Goal: Information Seeking & Learning: Learn about a topic

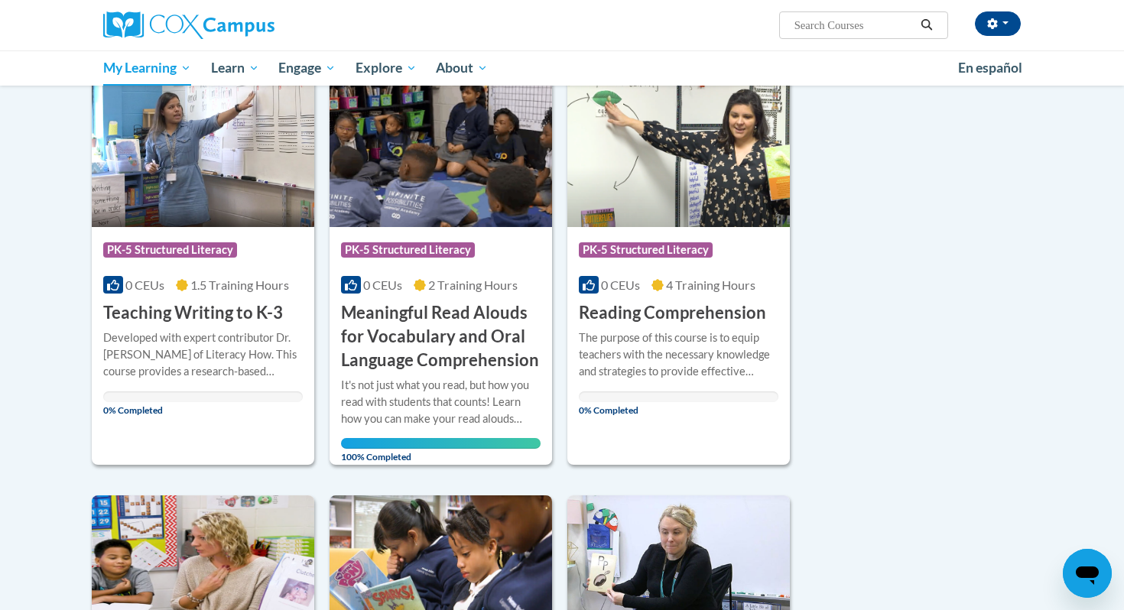
scroll to position [623, 0]
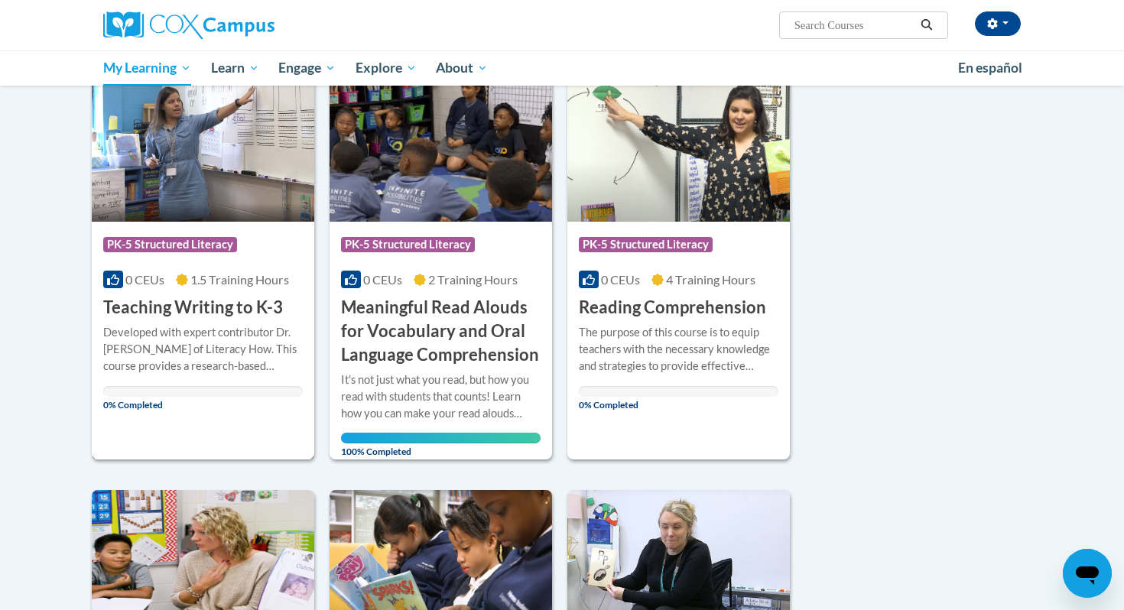
click at [167, 347] on div "Developed with expert contributor Dr. Margie Gillis of Literacy How. This cours…" at bounding box center [202, 349] width 199 height 50
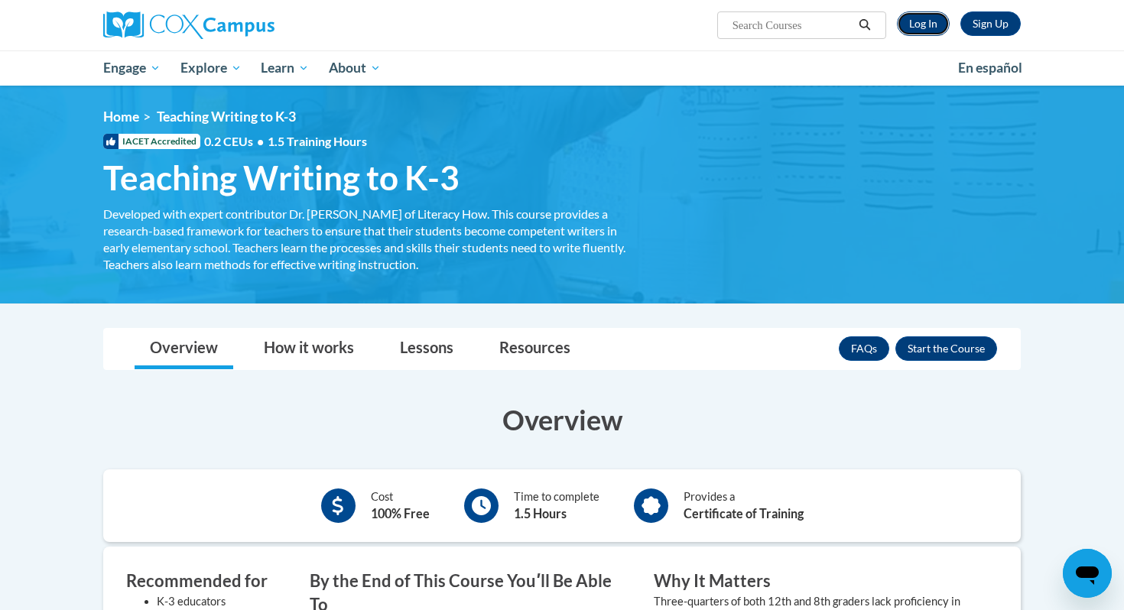
click at [926, 24] on link "Log In" at bounding box center [923, 23] width 53 height 24
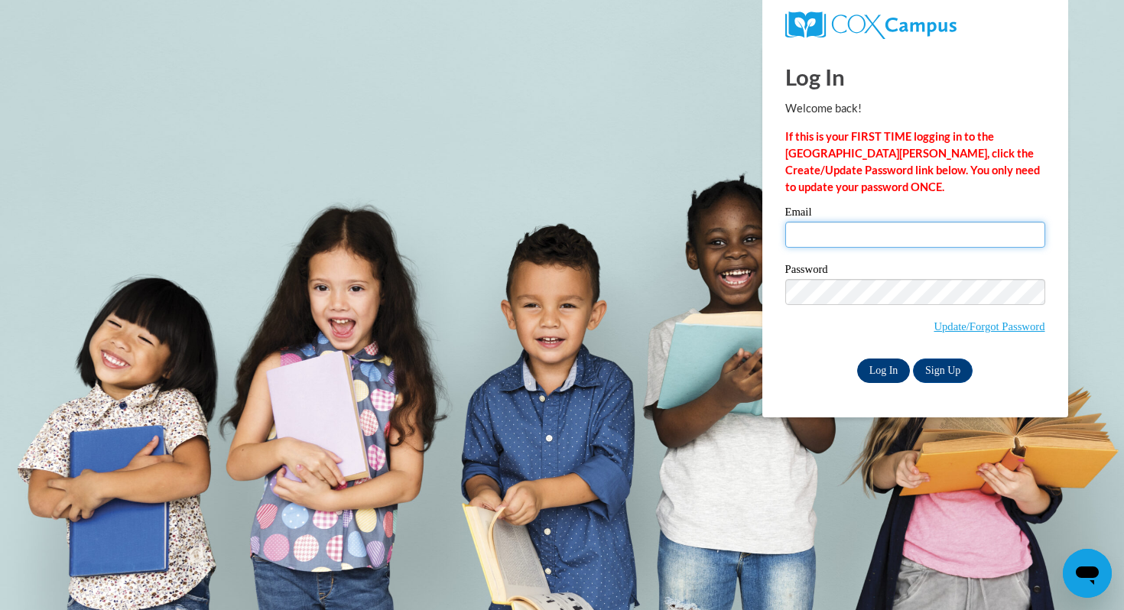
type input "devideme@hssdschools.org"
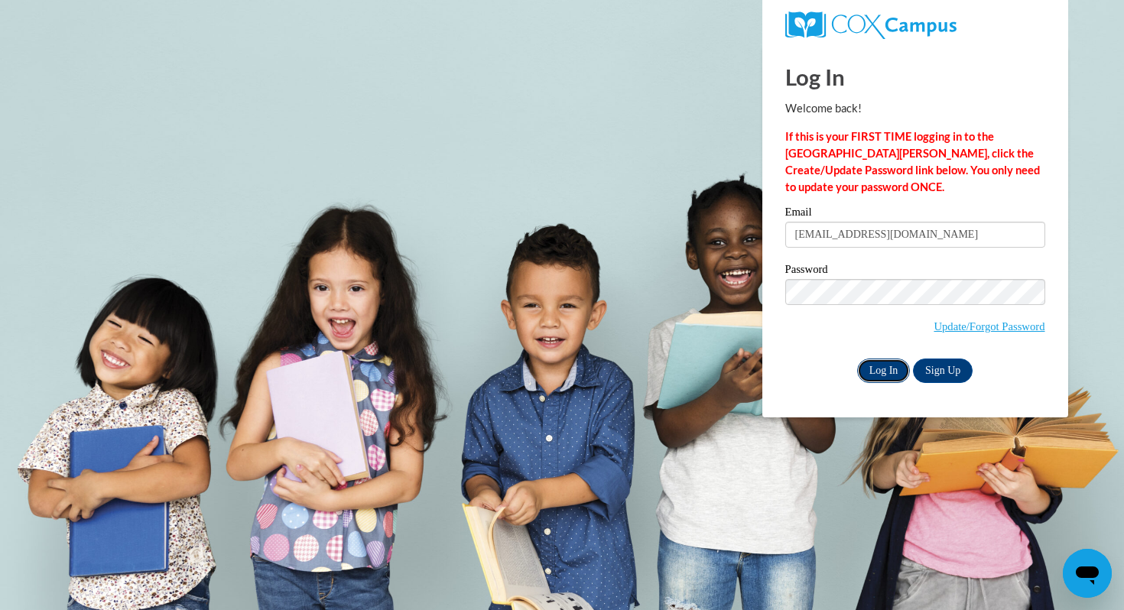
click at [881, 371] on input "Log In" at bounding box center [884, 370] width 54 height 24
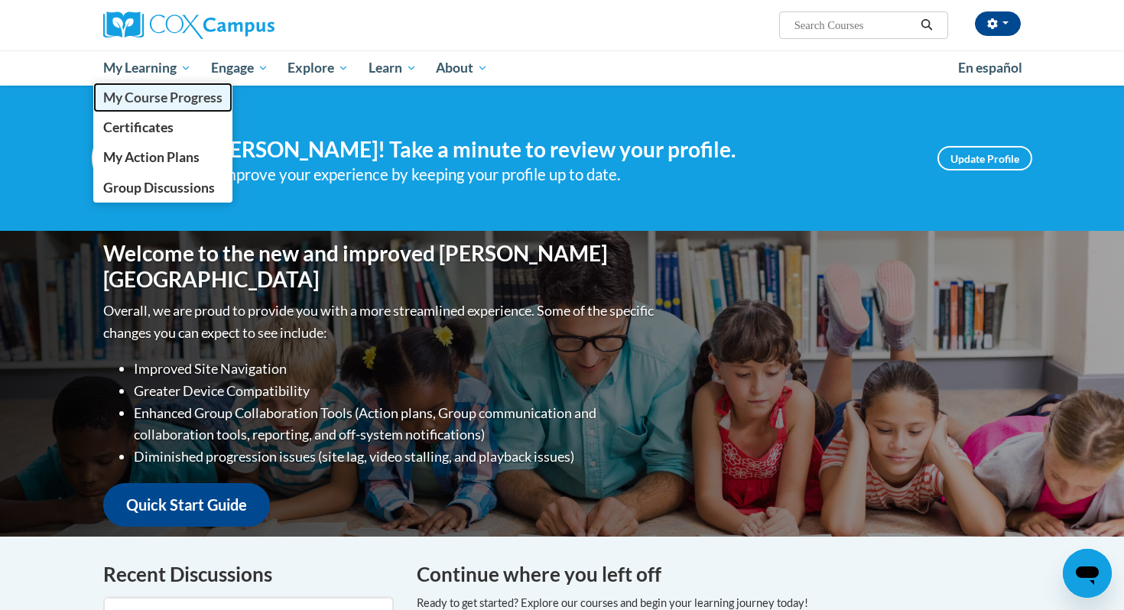
click at [150, 104] on span "My Course Progress" at bounding box center [162, 97] width 119 height 16
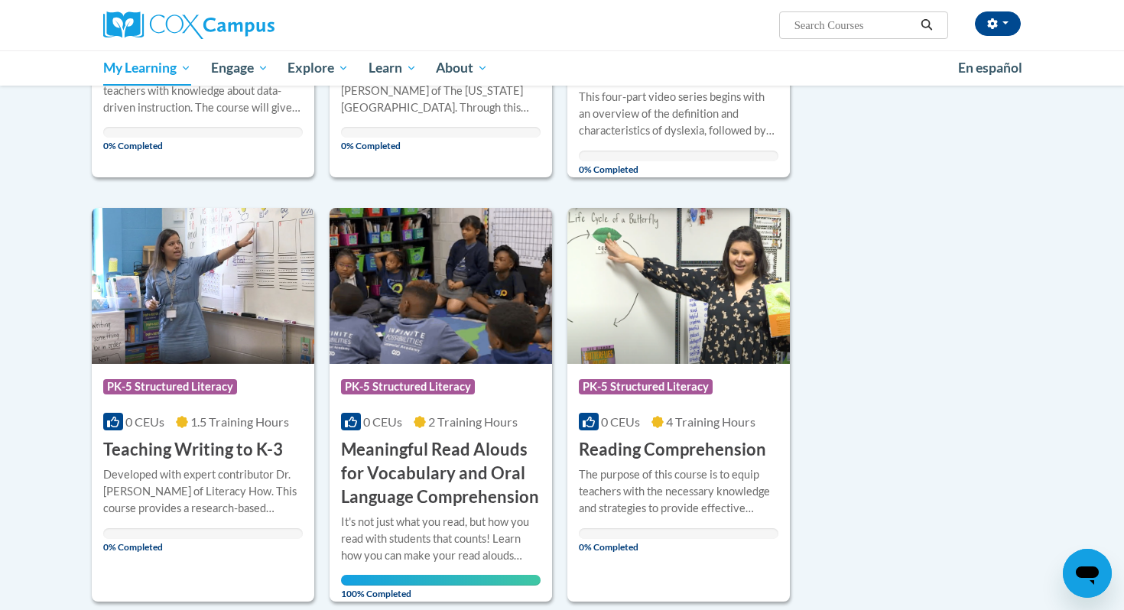
scroll to position [482, 0]
click at [216, 481] on div "Developed with expert contributor Dr. Margie Gillis of Literacy How. This cours…" at bounding box center [202, 490] width 199 height 50
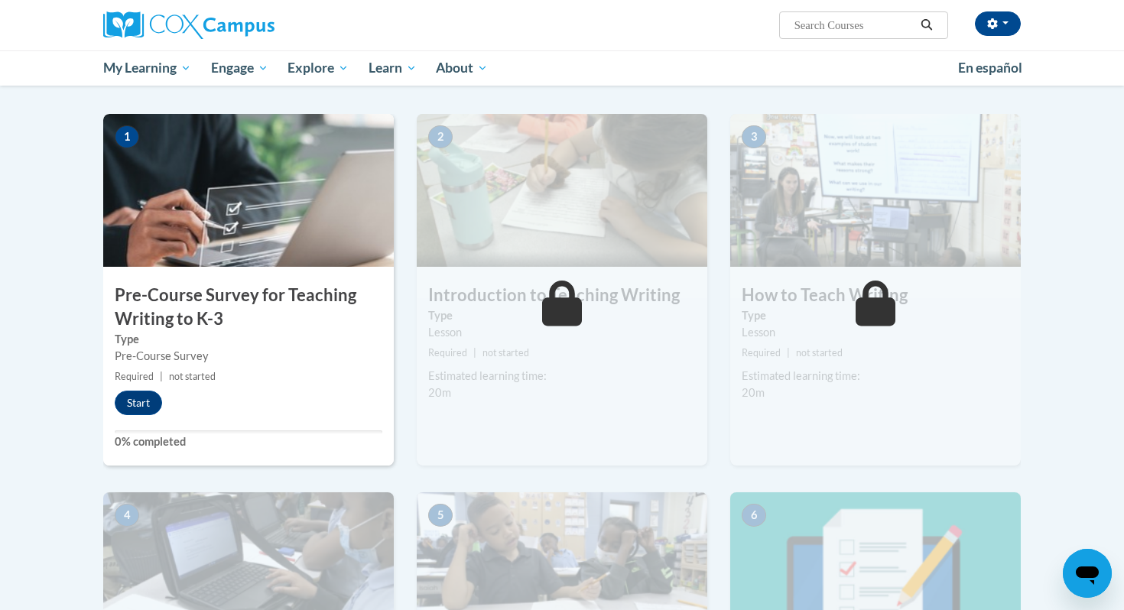
scroll to position [317, 0]
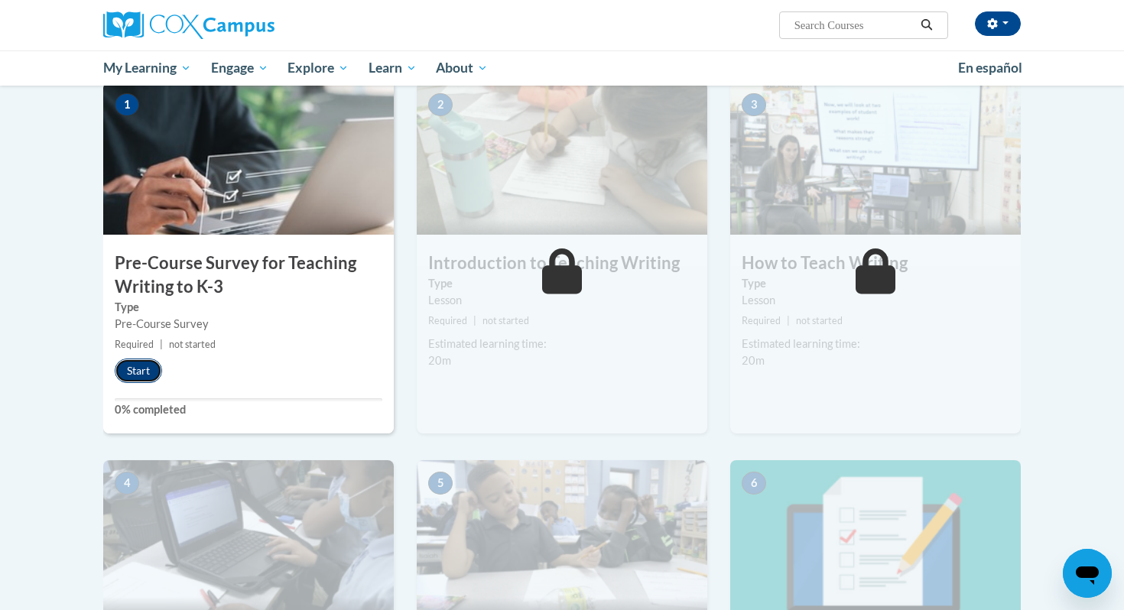
click at [144, 381] on button "Start" at bounding box center [138, 370] width 47 height 24
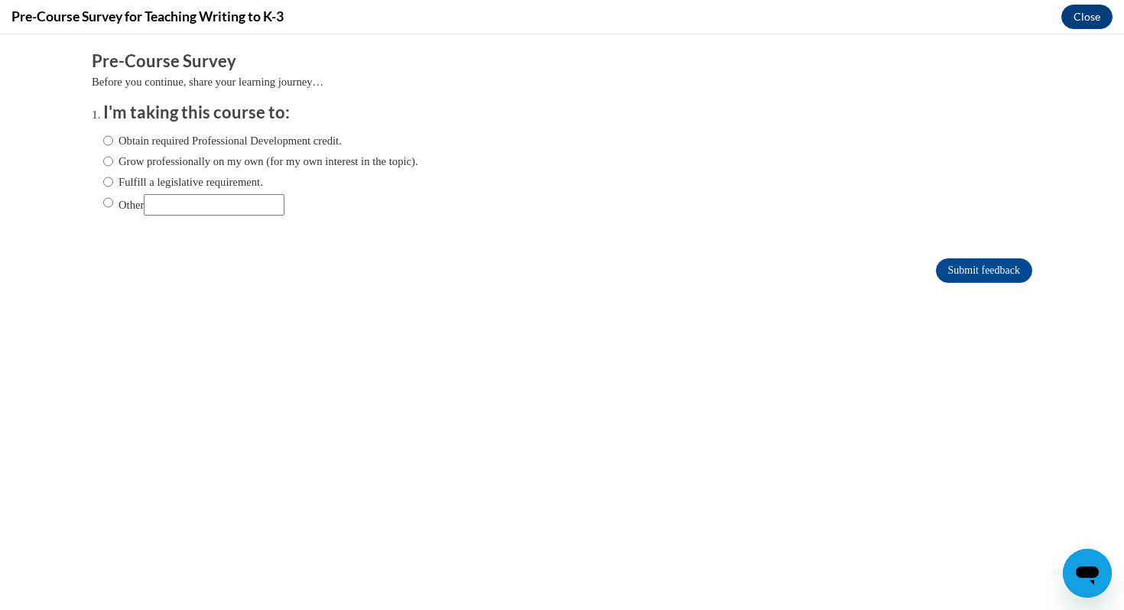
scroll to position [0, 0]
click at [112, 184] on input "Fulfill a legislative requirement." at bounding box center [108, 181] width 10 height 17
radio input "true"
click at [984, 277] on input "Submit feedback" at bounding box center [984, 270] width 96 height 24
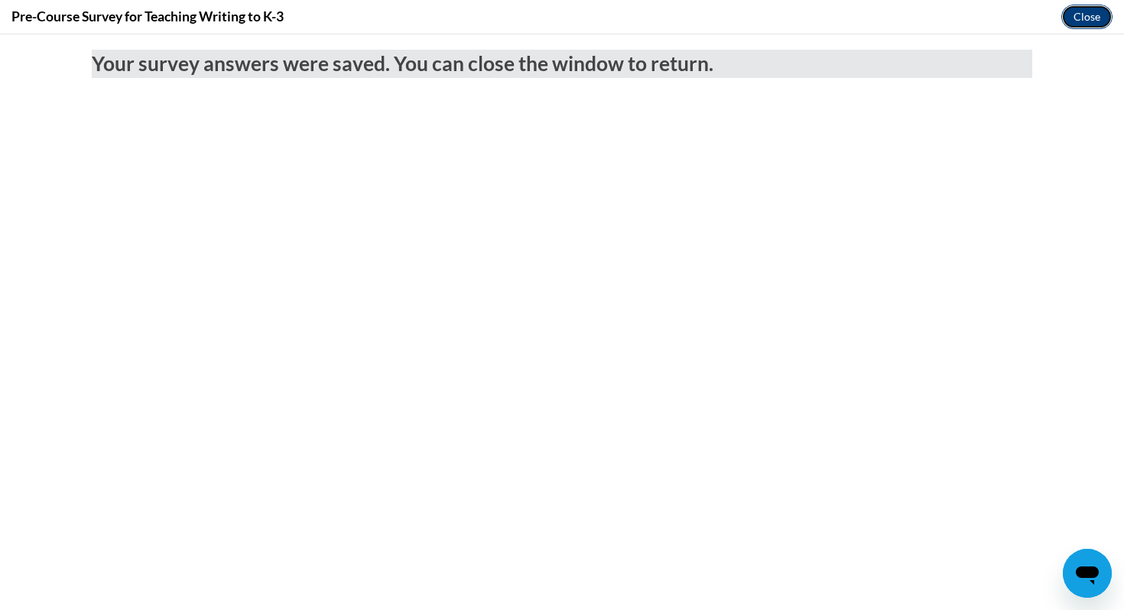
click at [1078, 20] on button "Close" at bounding box center [1086, 17] width 51 height 24
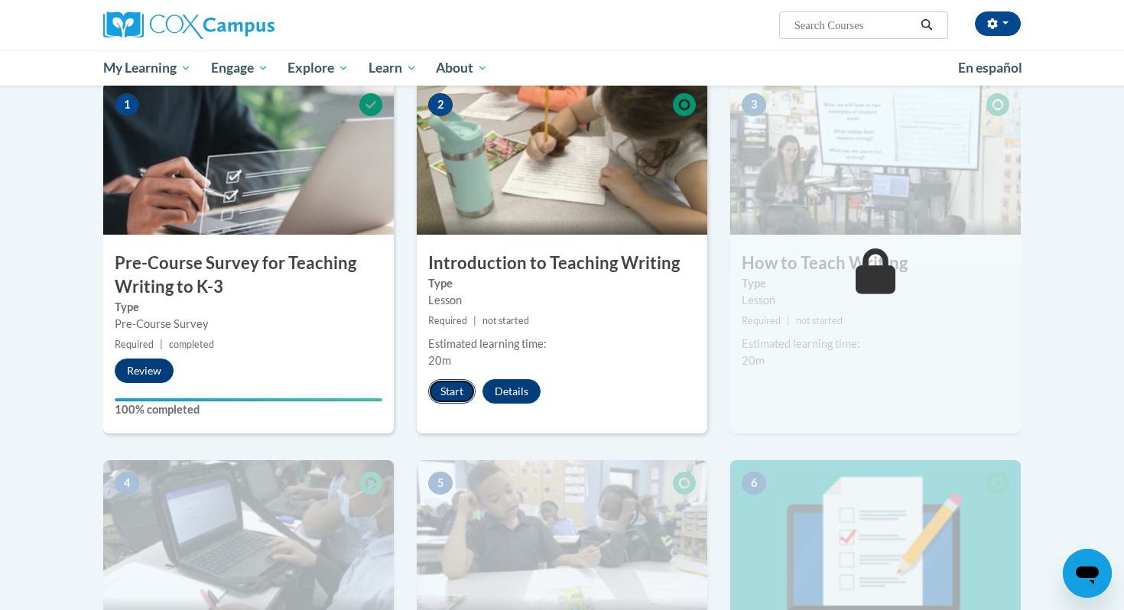
click at [449, 393] on button "Start" at bounding box center [451, 391] width 47 height 24
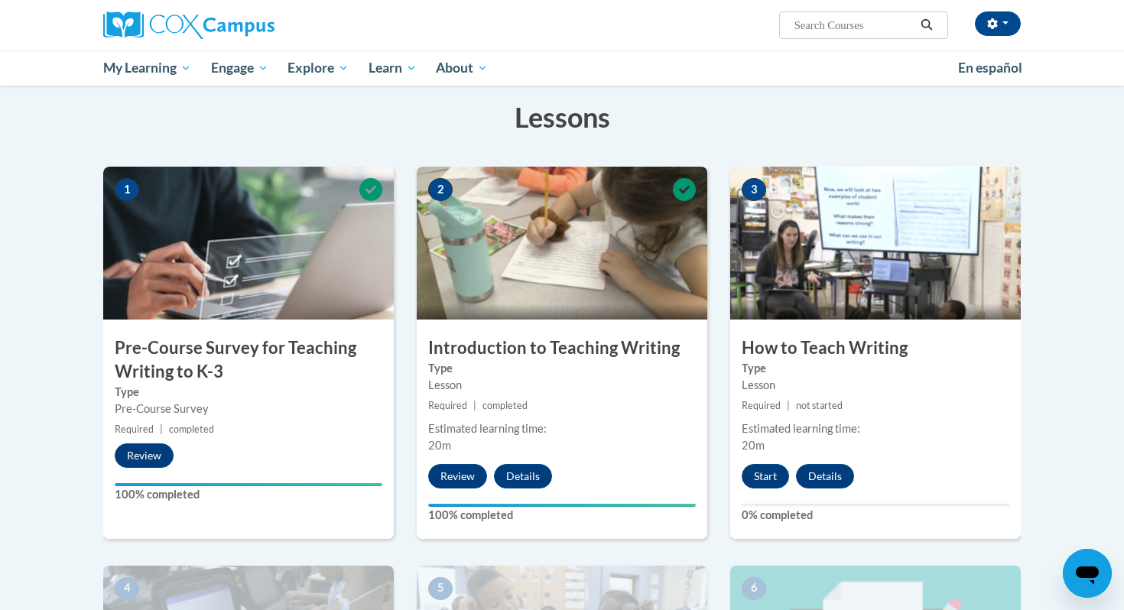
scroll to position [234, 0]
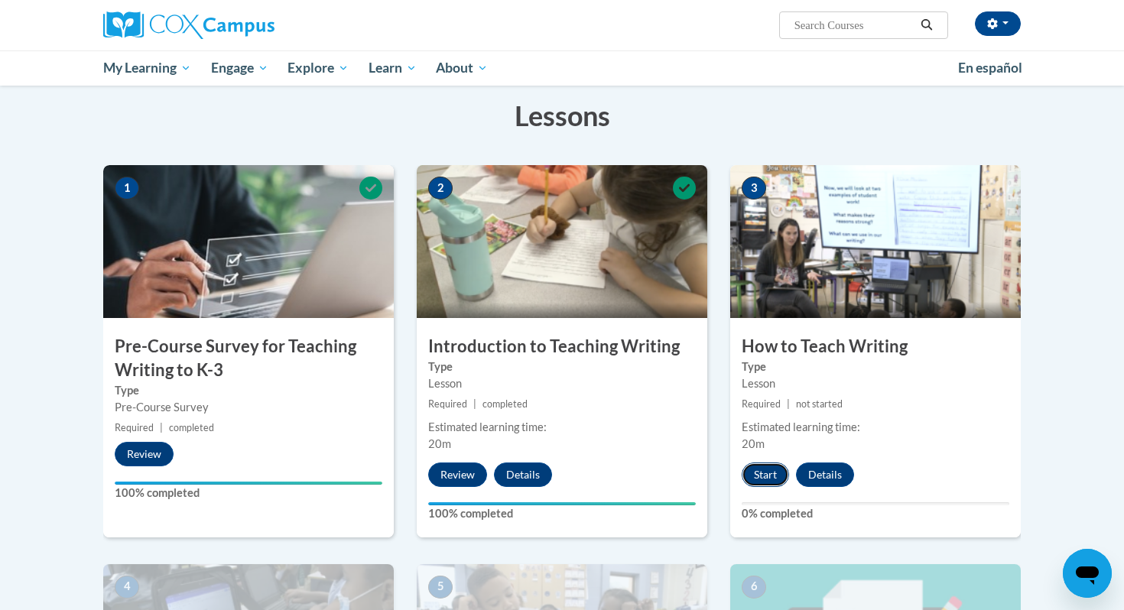
click at [766, 474] on button "Start" at bounding box center [764, 474] width 47 height 24
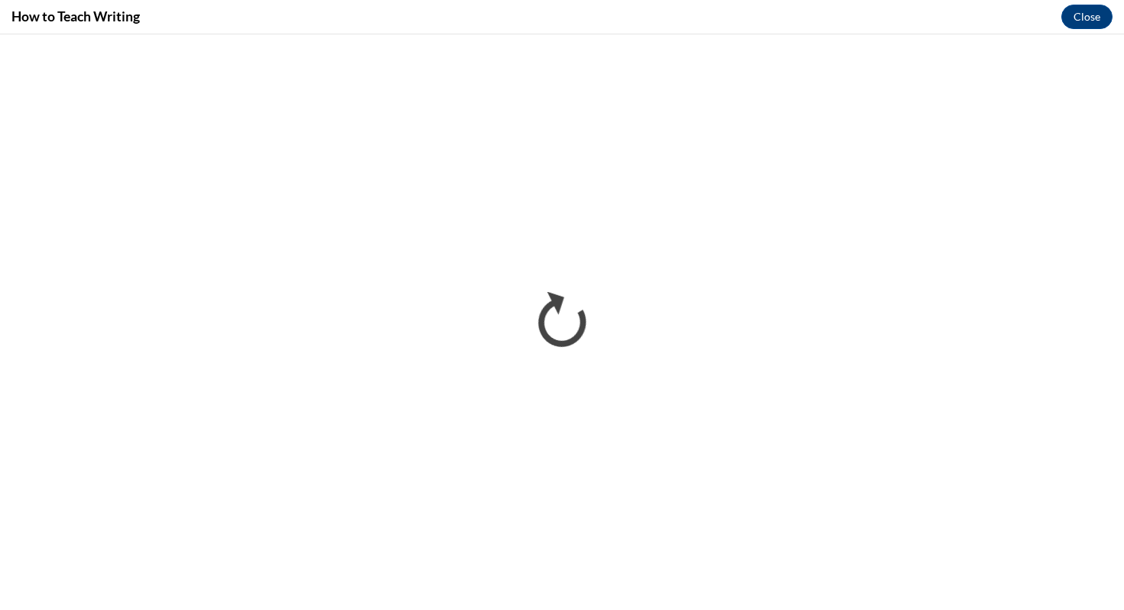
scroll to position [0, 0]
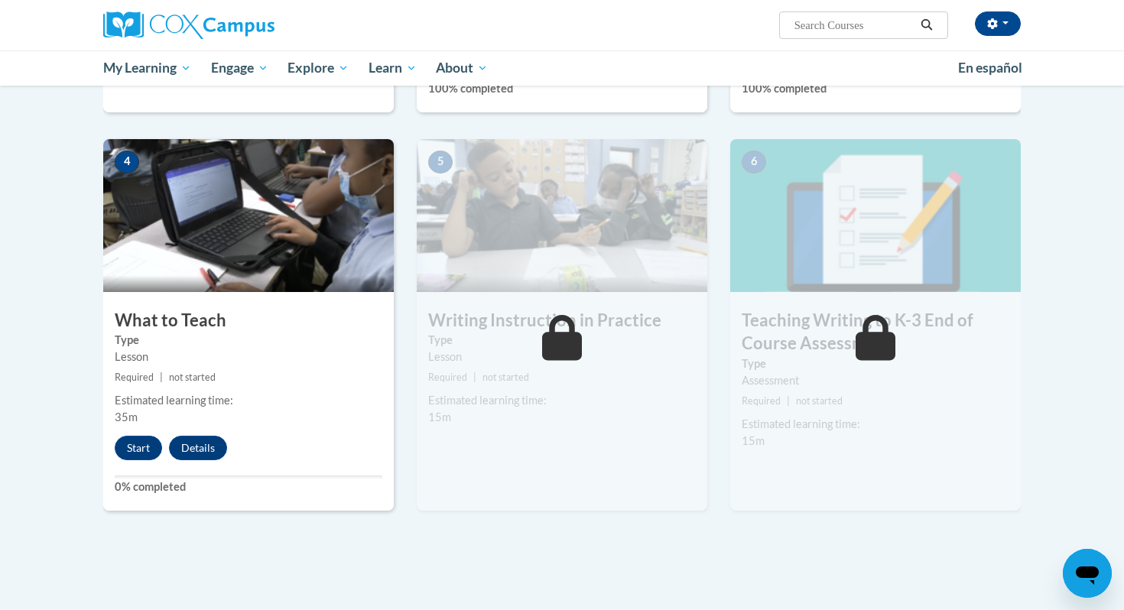
scroll to position [665, 0]
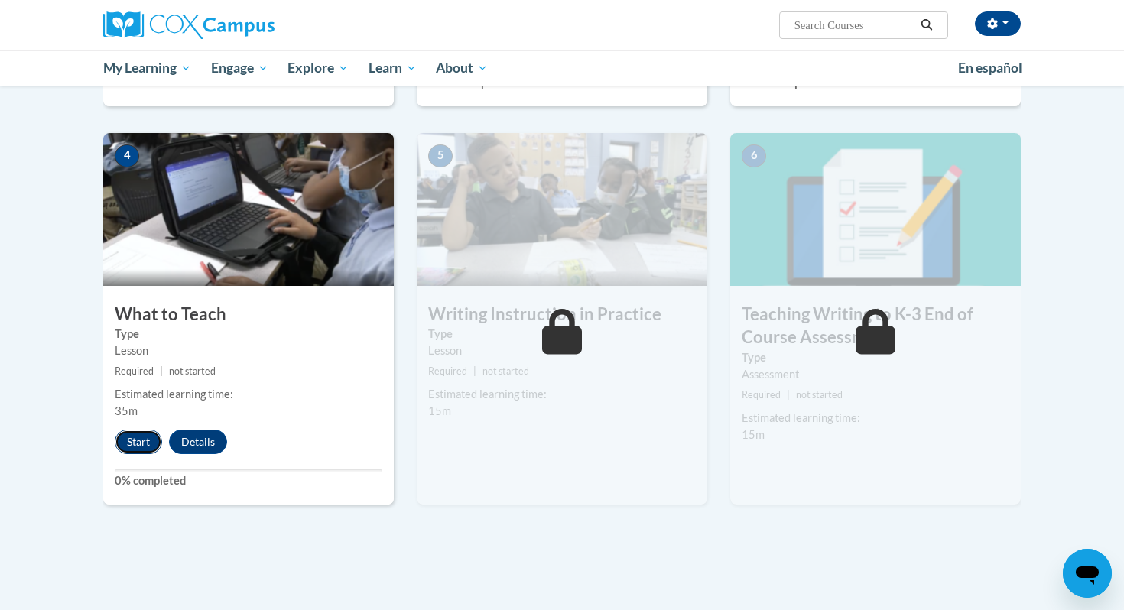
click at [131, 449] on button "Start" at bounding box center [138, 442] width 47 height 24
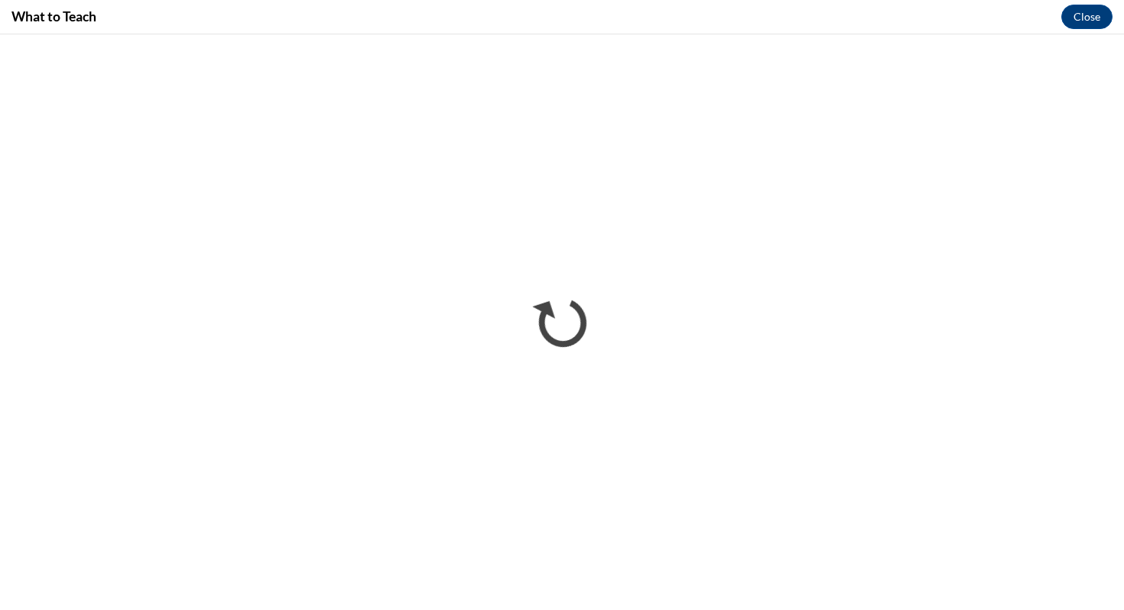
scroll to position [0, 0]
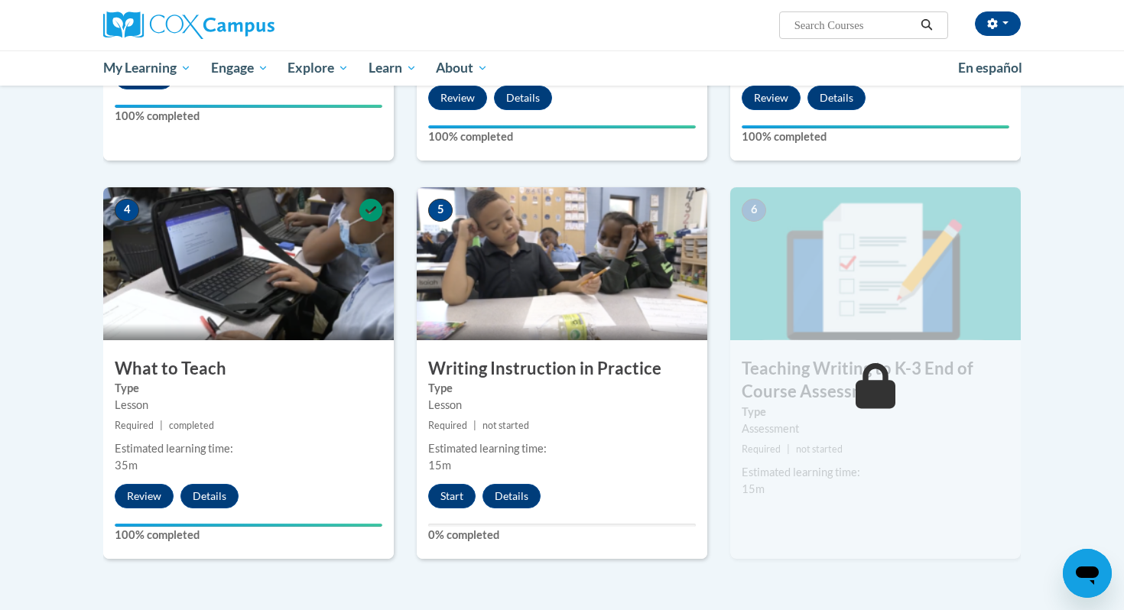
scroll to position [611, 0]
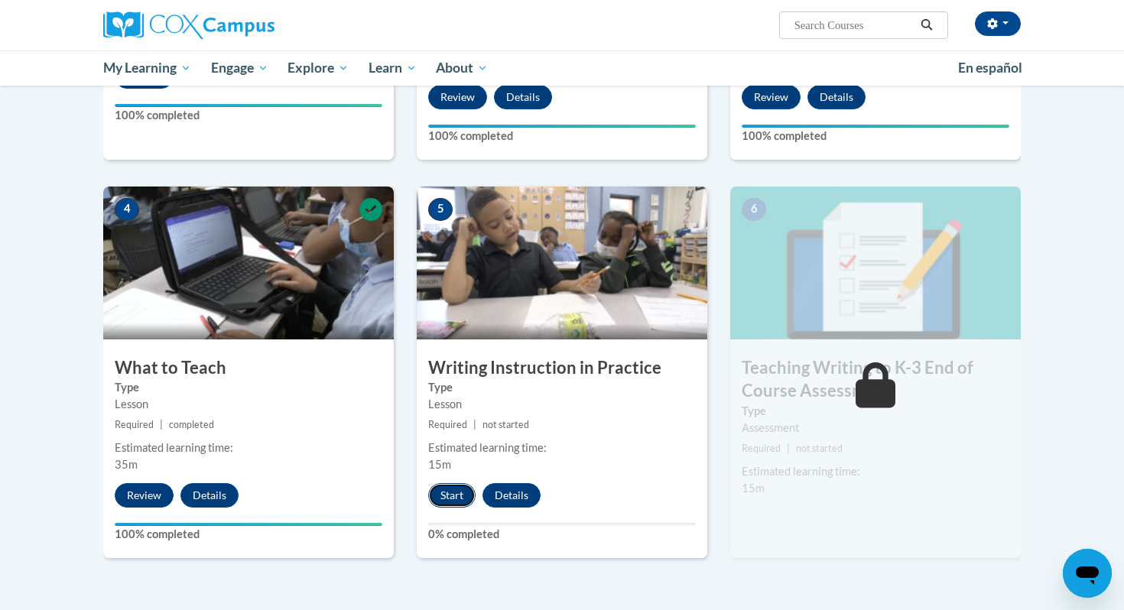
click at [453, 495] on button "Start" at bounding box center [451, 495] width 47 height 24
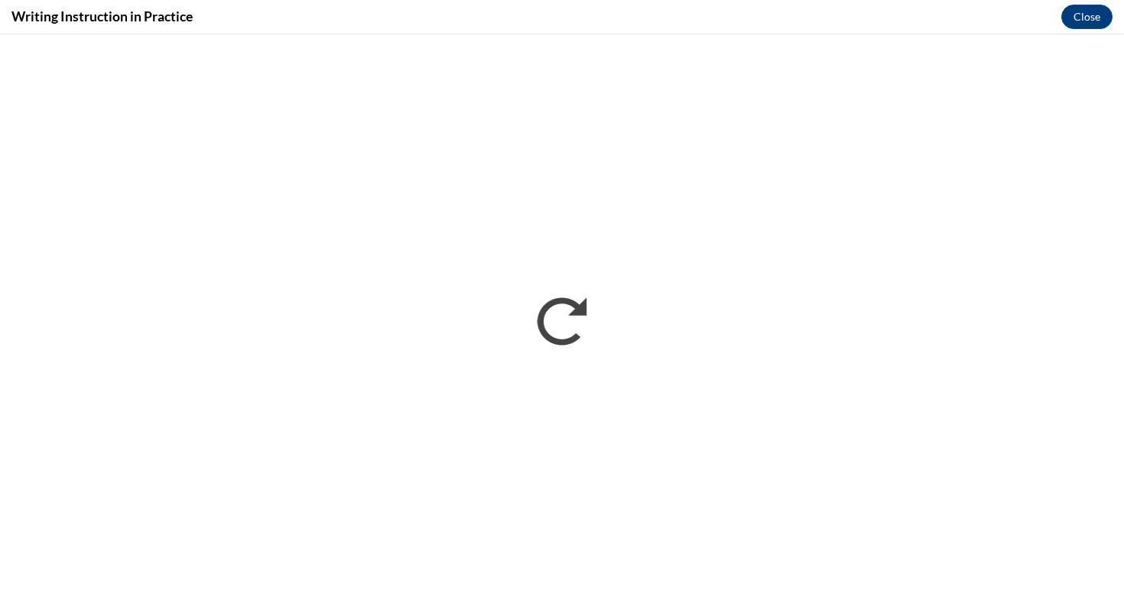
scroll to position [0, 0]
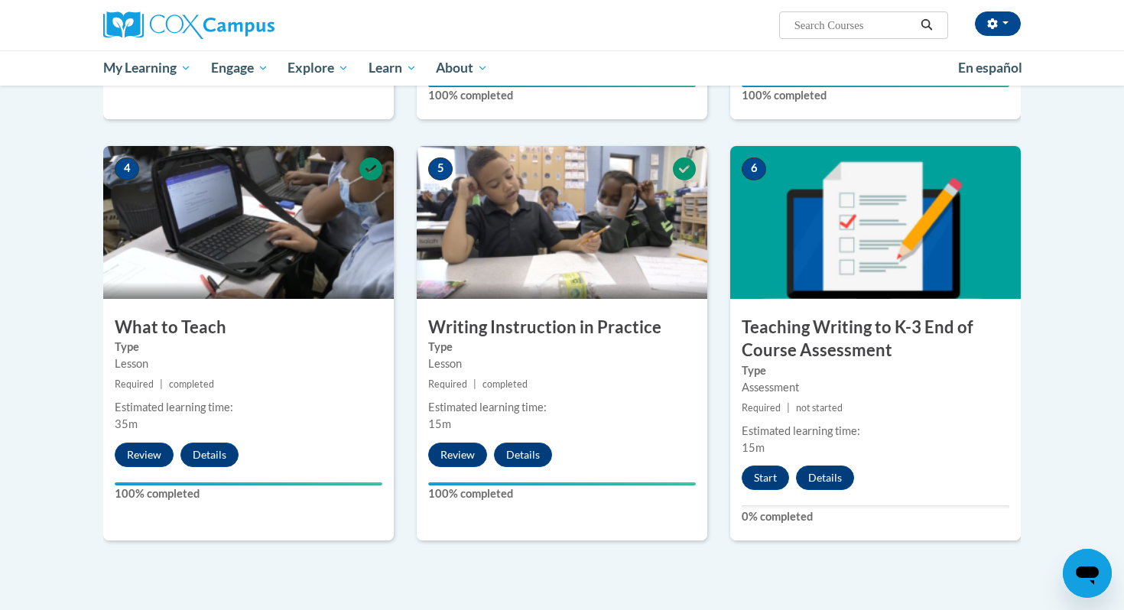
scroll to position [687, 0]
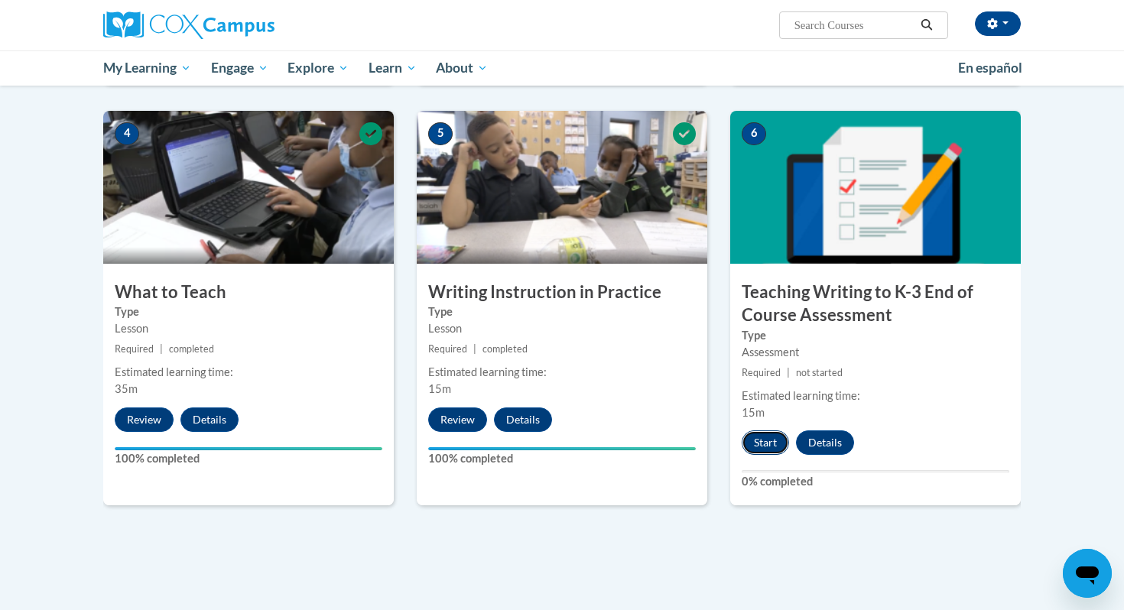
click at [761, 443] on button "Start" at bounding box center [764, 442] width 47 height 24
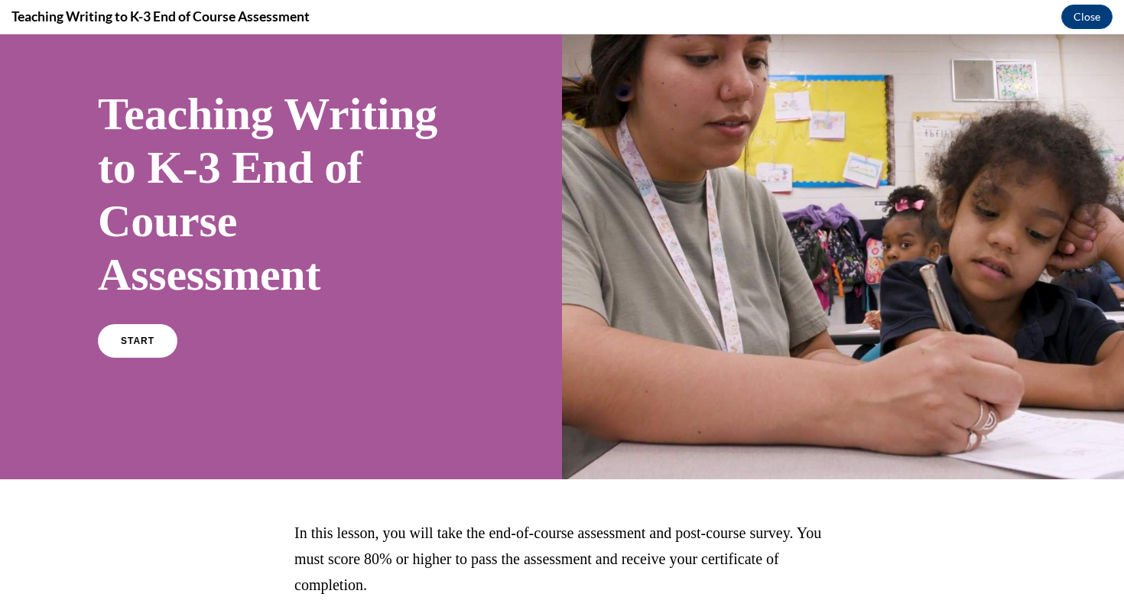
scroll to position [190, 0]
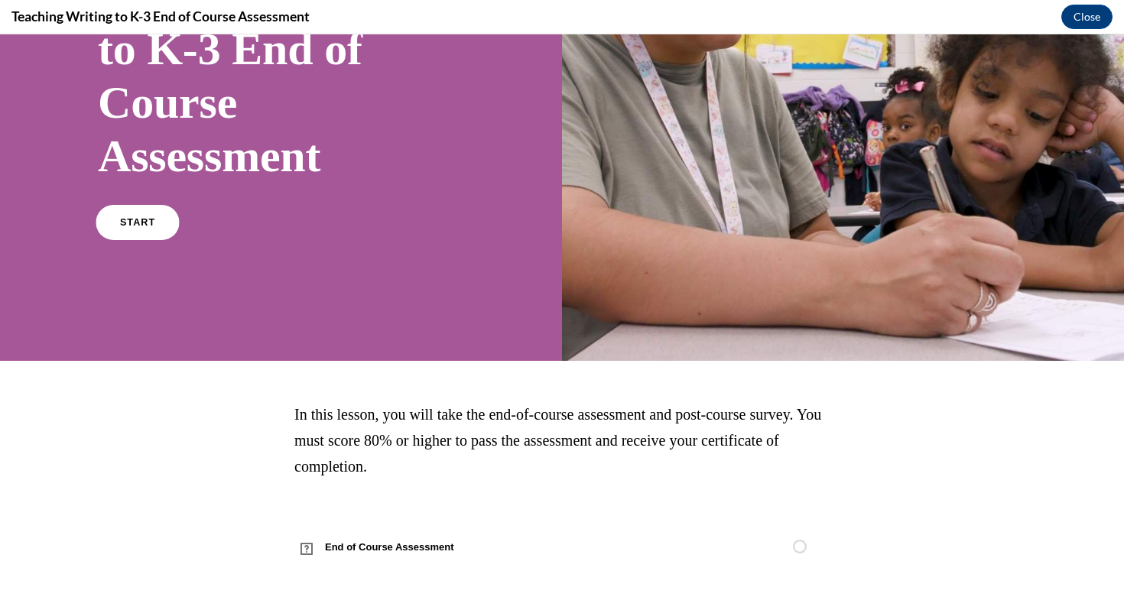
click at [122, 217] on span "START" at bounding box center [137, 222] width 35 height 11
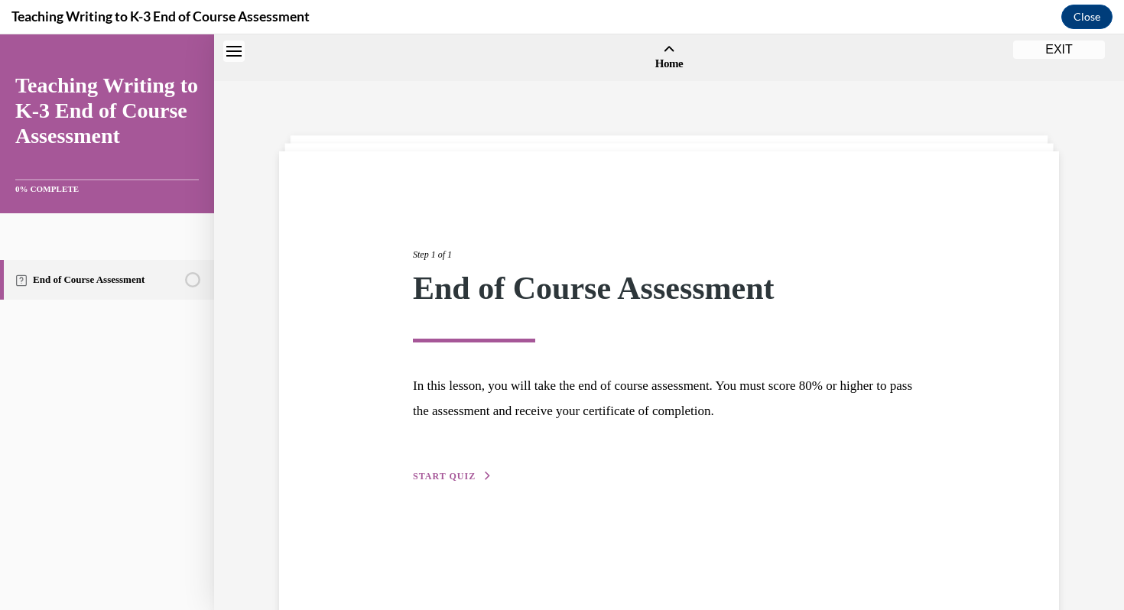
scroll to position [47, 0]
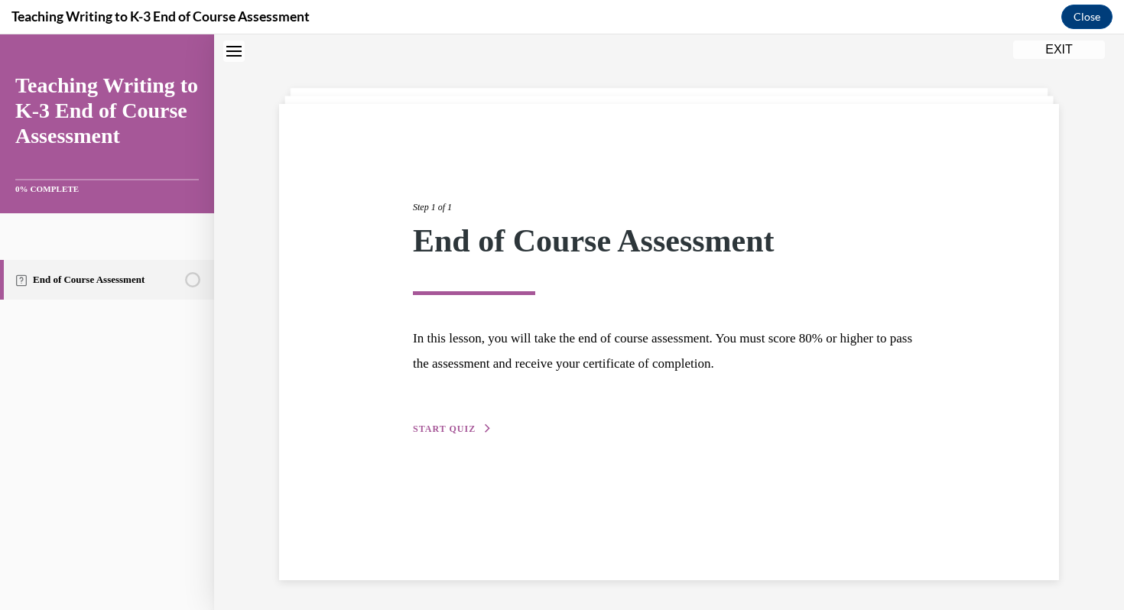
click at [467, 439] on div "Step 1 of 1 End of Course Assessment In this lesson, you will take the end of c…" at bounding box center [669, 342] width 780 height 476
click at [463, 425] on span "START QUIZ" at bounding box center [444, 428] width 63 height 11
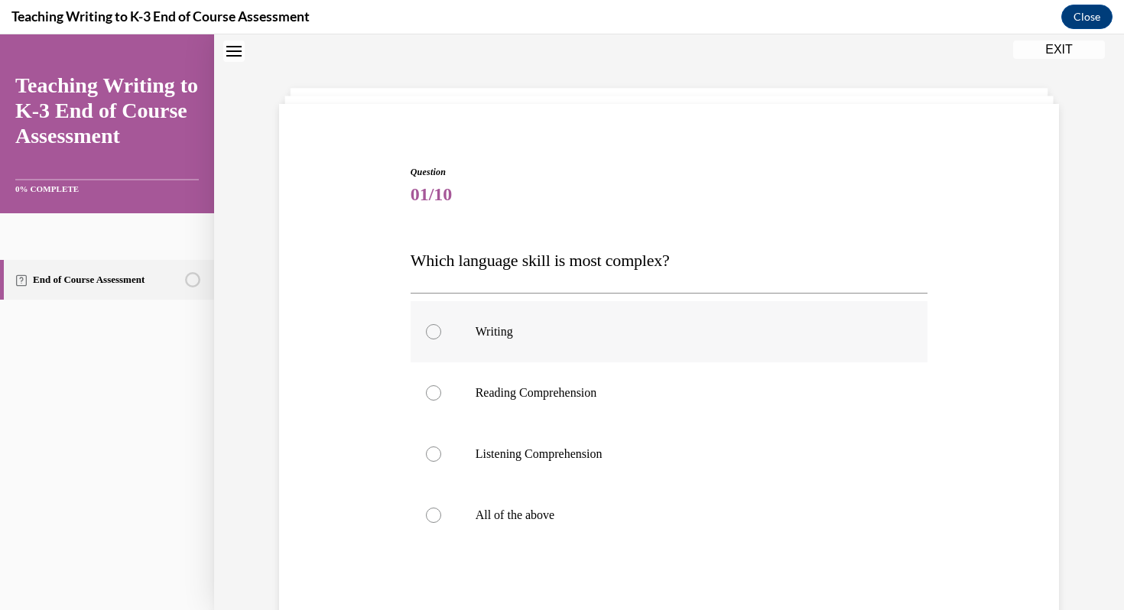
click at [433, 332] on div at bounding box center [433, 331] width 15 height 15
click at [433, 332] on input "Writing" at bounding box center [433, 331] width 15 height 15
radio input "true"
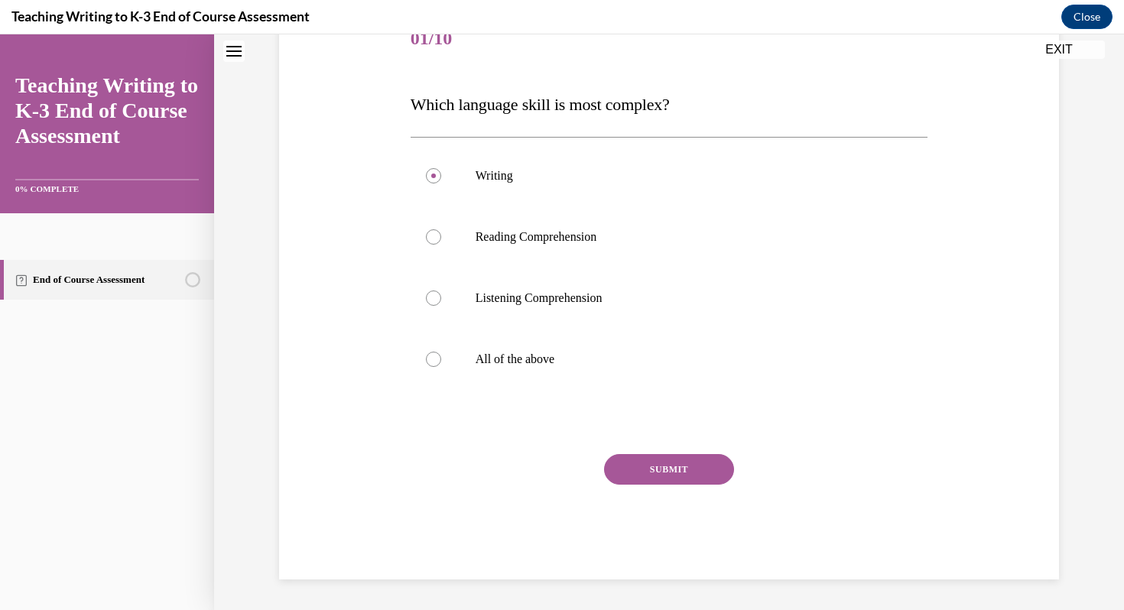
click at [688, 458] on button "SUBMIT" at bounding box center [669, 469] width 130 height 31
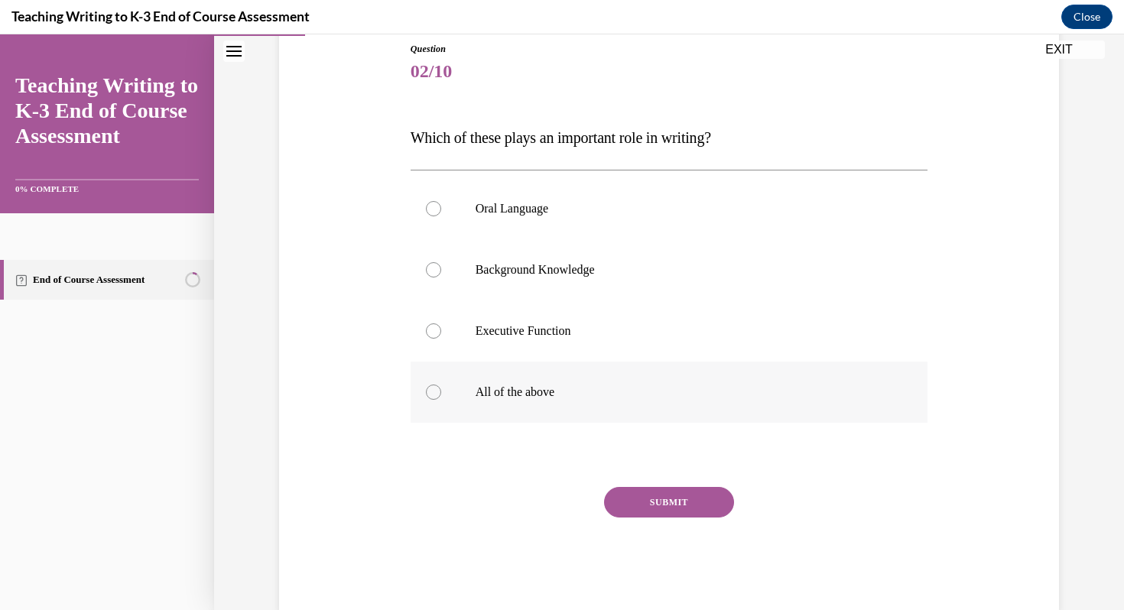
click at [436, 398] on div at bounding box center [433, 391] width 15 height 15
click at [436, 398] on input "All of the above" at bounding box center [433, 391] width 15 height 15
radio input "true"
click at [671, 501] on button "SUBMIT" at bounding box center [669, 502] width 130 height 31
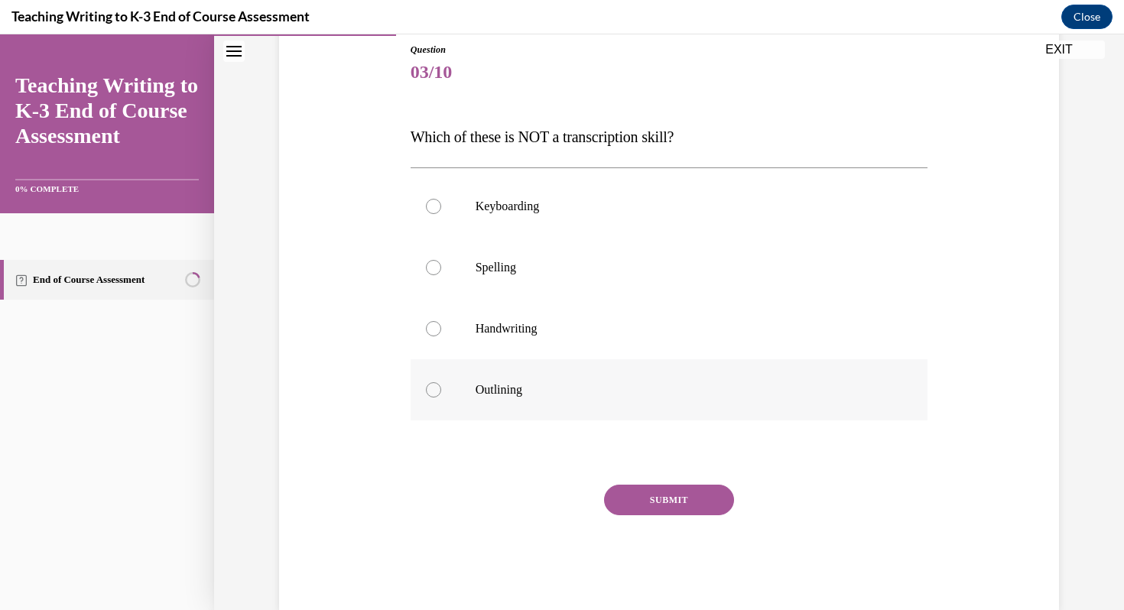
scroll to position [200, 0]
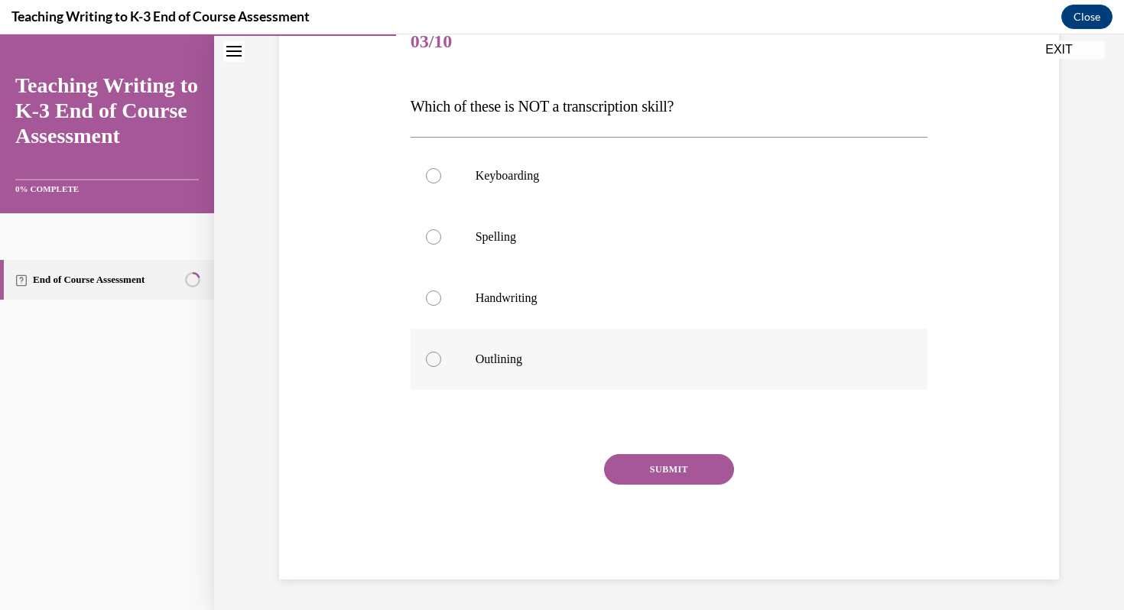
click at [433, 359] on div at bounding box center [433, 359] width 15 height 15
click at [433, 359] on input "Outlining" at bounding box center [433, 359] width 15 height 15
radio input "true"
click at [643, 457] on button "SUBMIT" at bounding box center [669, 469] width 130 height 31
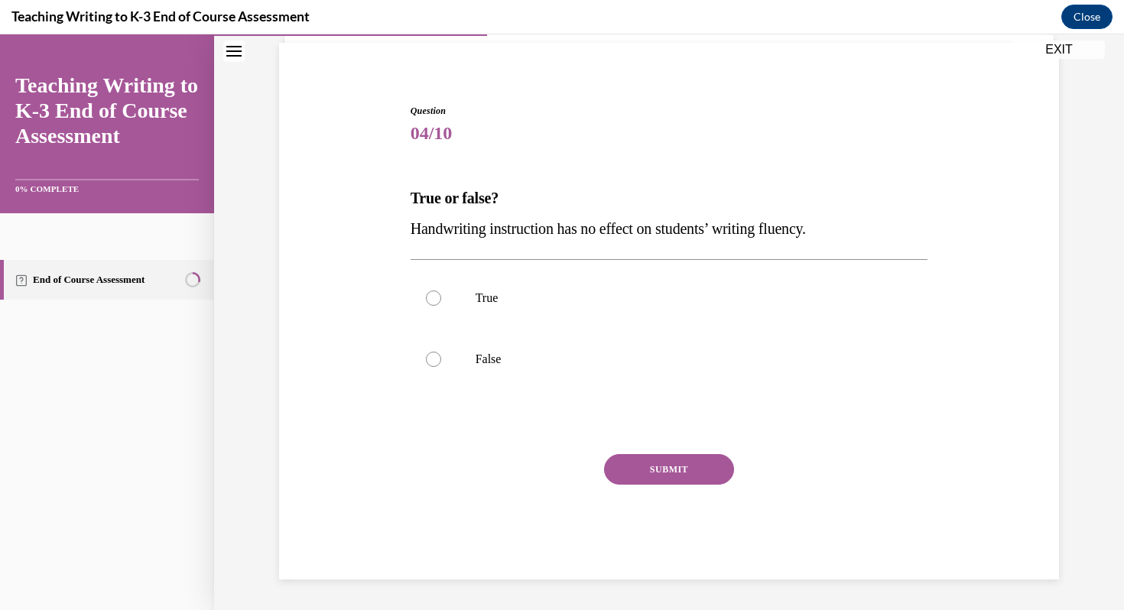
scroll to position [109, 0]
click at [433, 360] on div at bounding box center [433, 359] width 15 height 15
click at [433, 360] on input "False" at bounding box center [433, 359] width 15 height 15
radio input "true"
click at [682, 462] on button "SUBMIT" at bounding box center [669, 469] width 130 height 31
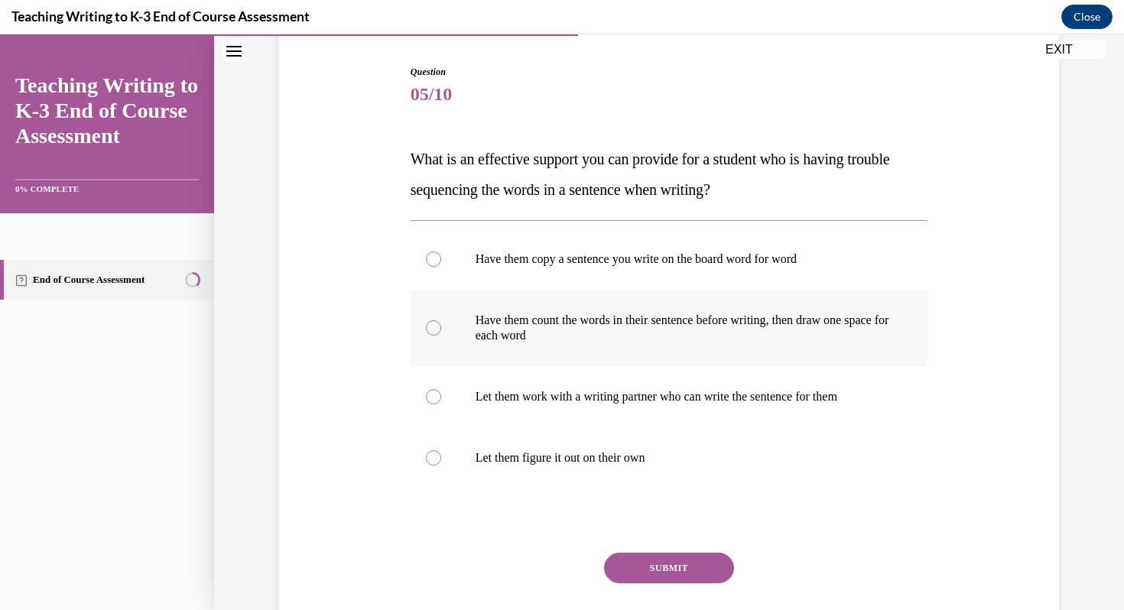
scroll to position [155, 0]
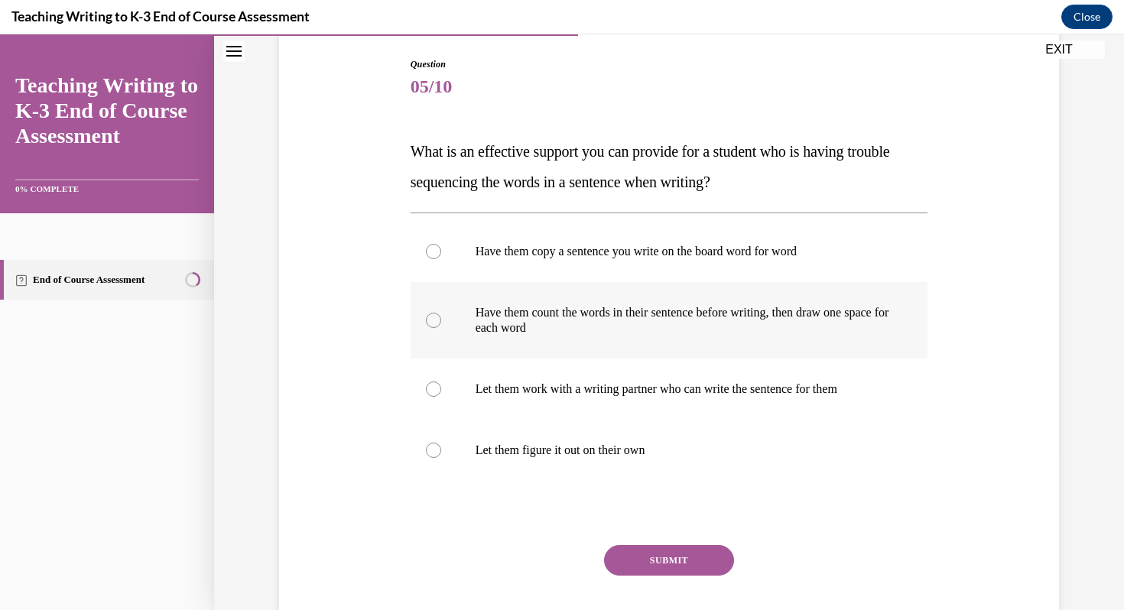
click at [434, 314] on div at bounding box center [433, 320] width 15 height 15
click at [434, 314] on input "Have them count the words in their sentence before writing, then draw one space…" at bounding box center [433, 320] width 15 height 15
radio input "true"
click at [650, 558] on button "SUBMIT" at bounding box center [669, 560] width 130 height 31
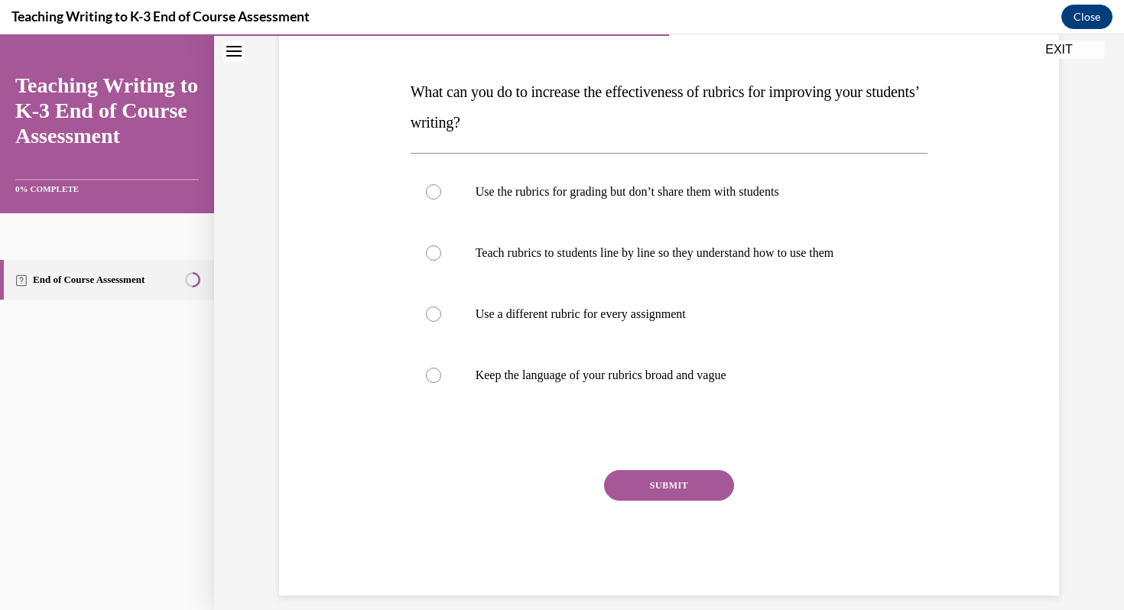
scroll to position [214, 0]
click at [436, 251] on div at bounding box center [433, 253] width 15 height 15
click at [436, 251] on input "Teach rubrics to students line by line so they understand how to use them" at bounding box center [433, 253] width 15 height 15
radio input "true"
click at [674, 481] on button "SUBMIT" at bounding box center [669, 486] width 130 height 31
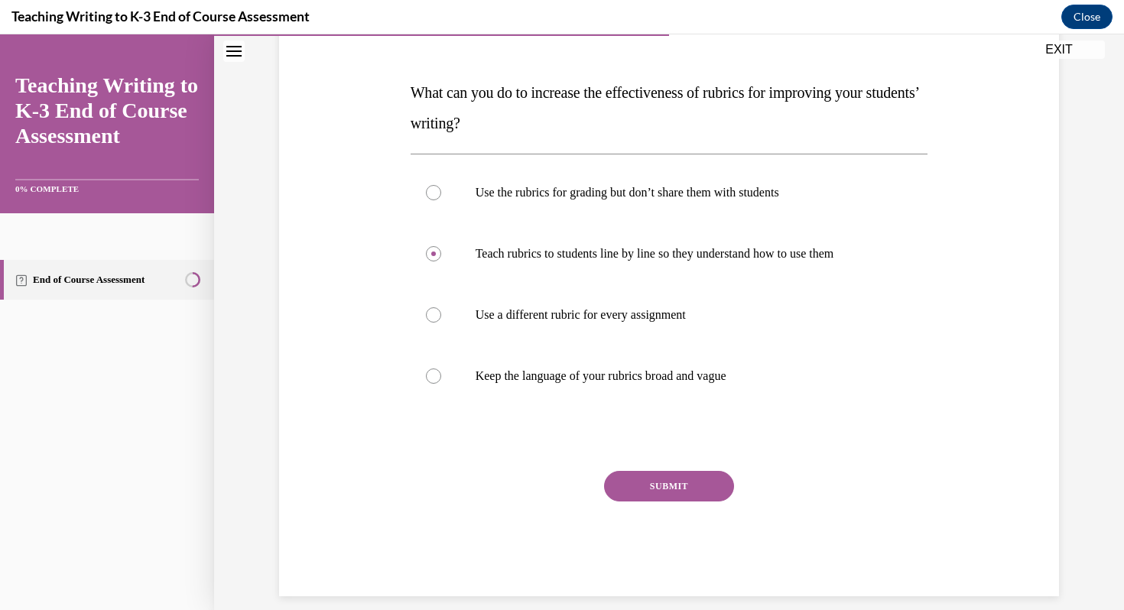
scroll to position [170, 0]
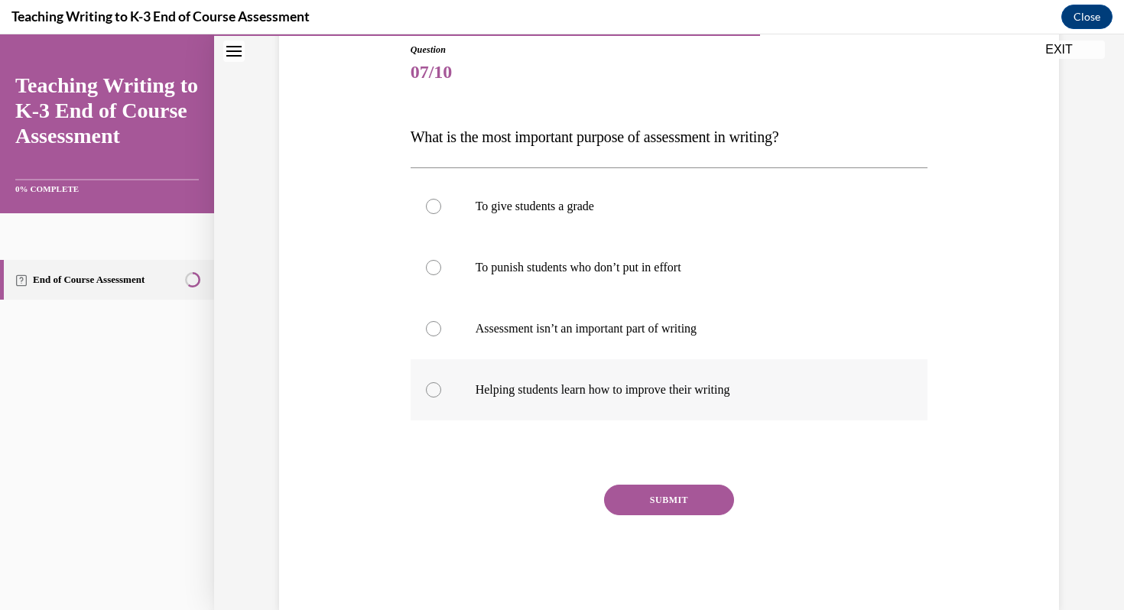
click at [428, 396] on label "Helping students learn how to improve their writing" at bounding box center [668, 389] width 517 height 61
click at [428, 396] on input "Helping students learn how to improve their writing" at bounding box center [433, 389] width 15 height 15
radio input "true"
click at [643, 507] on button "SUBMIT" at bounding box center [669, 500] width 130 height 31
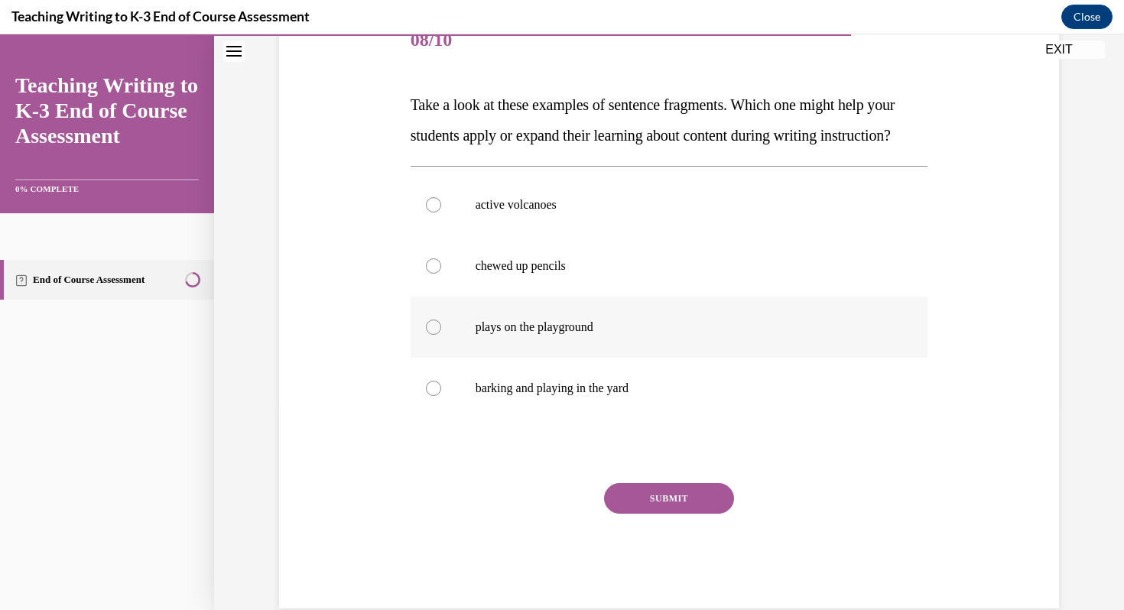
scroll to position [173, 0]
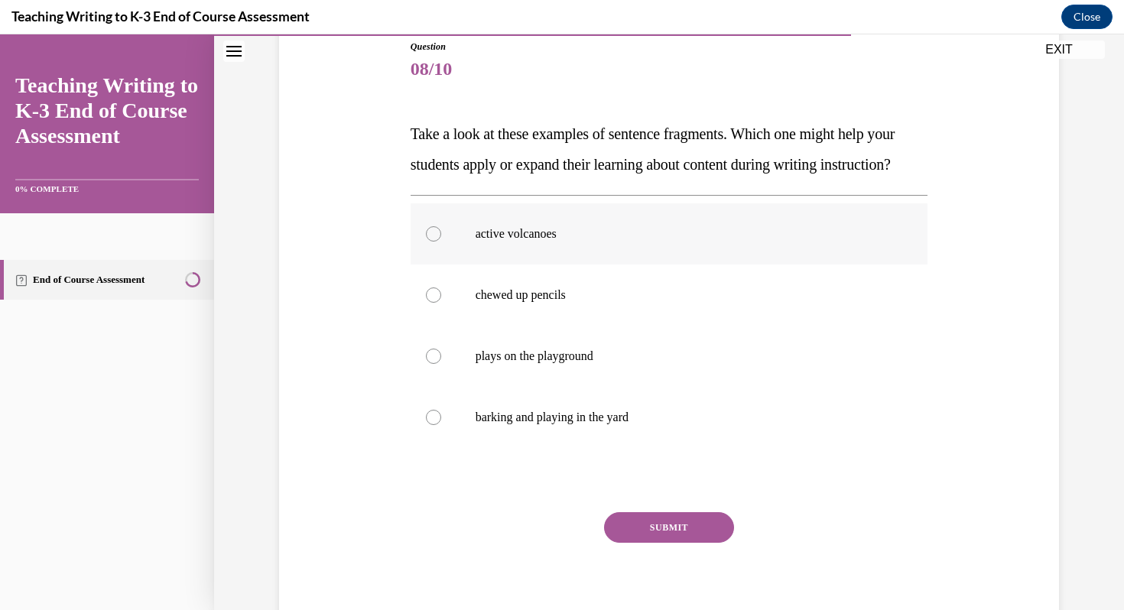
click at [433, 242] on div at bounding box center [433, 233] width 15 height 15
click at [433, 242] on input "active volcanoes" at bounding box center [433, 233] width 15 height 15
radio input "true"
click at [685, 543] on button "SUBMIT" at bounding box center [669, 527] width 130 height 31
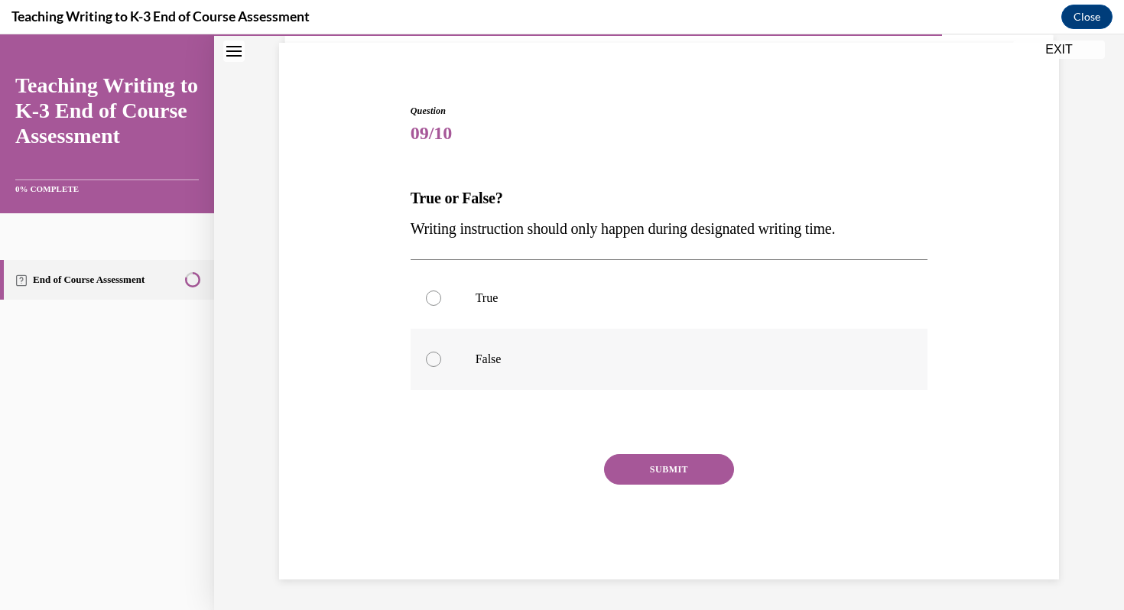
click at [433, 355] on div at bounding box center [433, 359] width 15 height 15
click at [433, 355] on input "False" at bounding box center [433, 359] width 15 height 15
radio input "true"
click at [683, 465] on button "SUBMIT" at bounding box center [669, 469] width 130 height 31
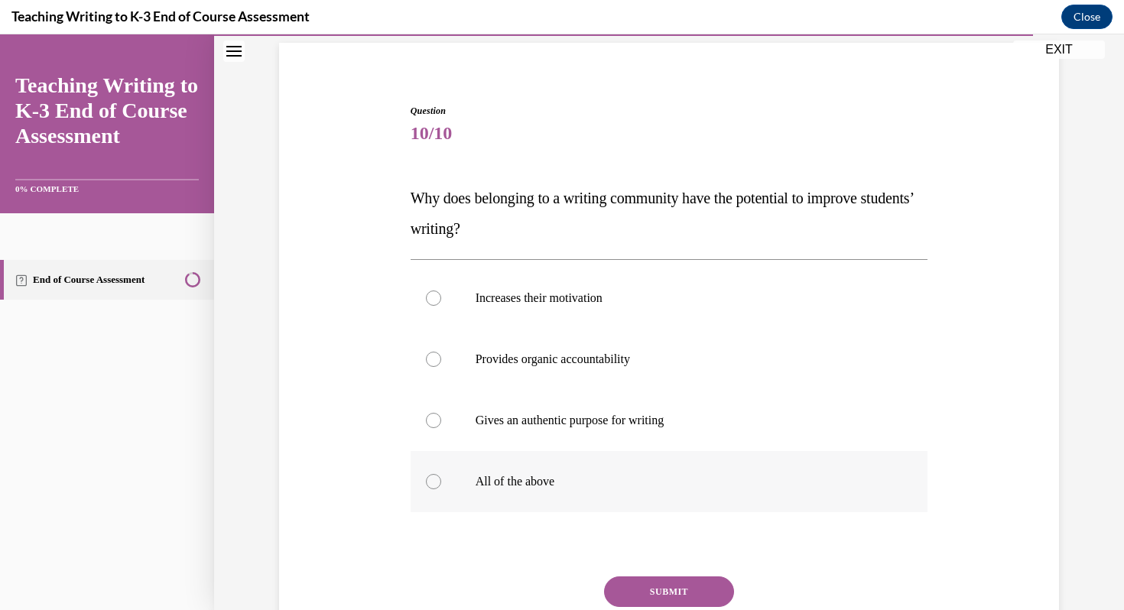
click at [431, 480] on div at bounding box center [433, 481] width 15 height 15
click at [431, 480] on input "All of the above" at bounding box center [433, 481] width 15 height 15
radio input "true"
click at [667, 587] on button "SUBMIT" at bounding box center [669, 591] width 130 height 31
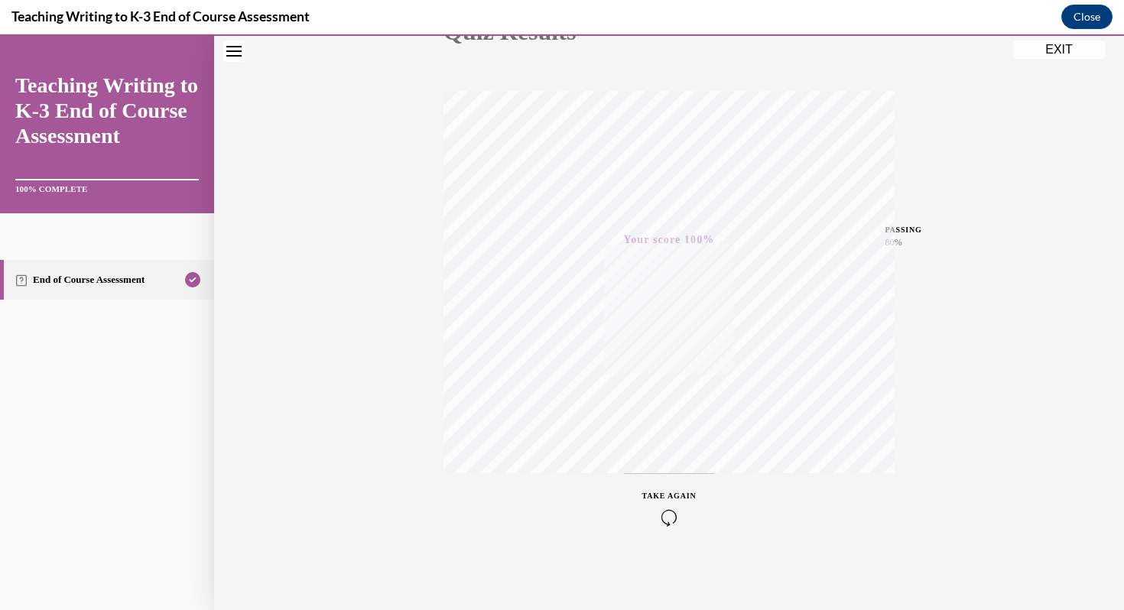
scroll to position [208, 0]
click at [1063, 54] on button "EXIT" at bounding box center [1059, 50] width 92 height 18
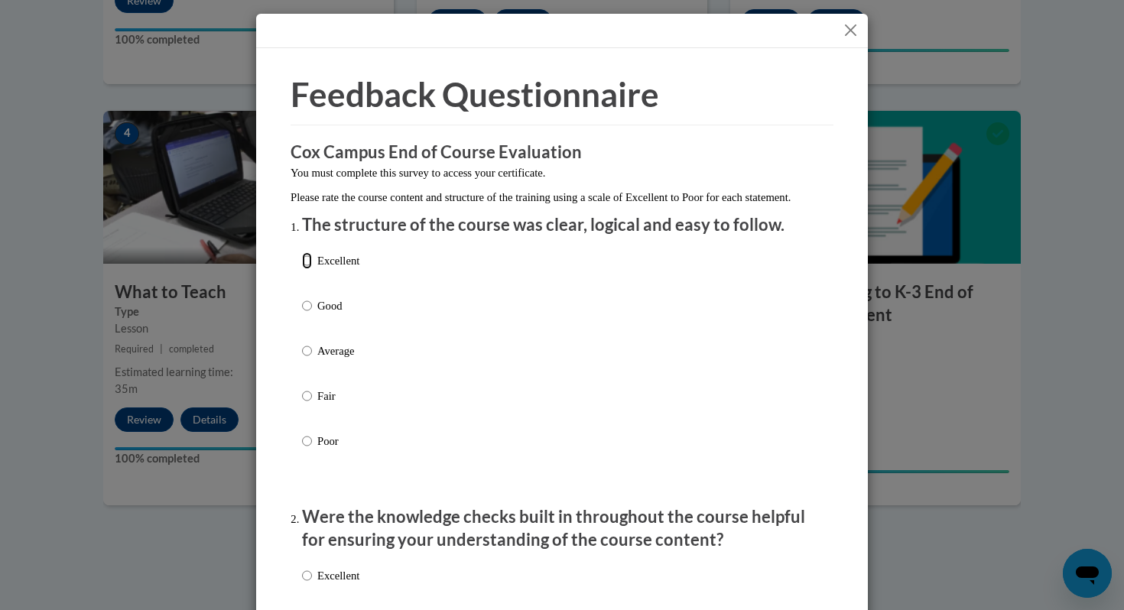
click at [309, 269] on input "Excellent" at bounding box center [307, 260] width 10 height 17
radio input "true"
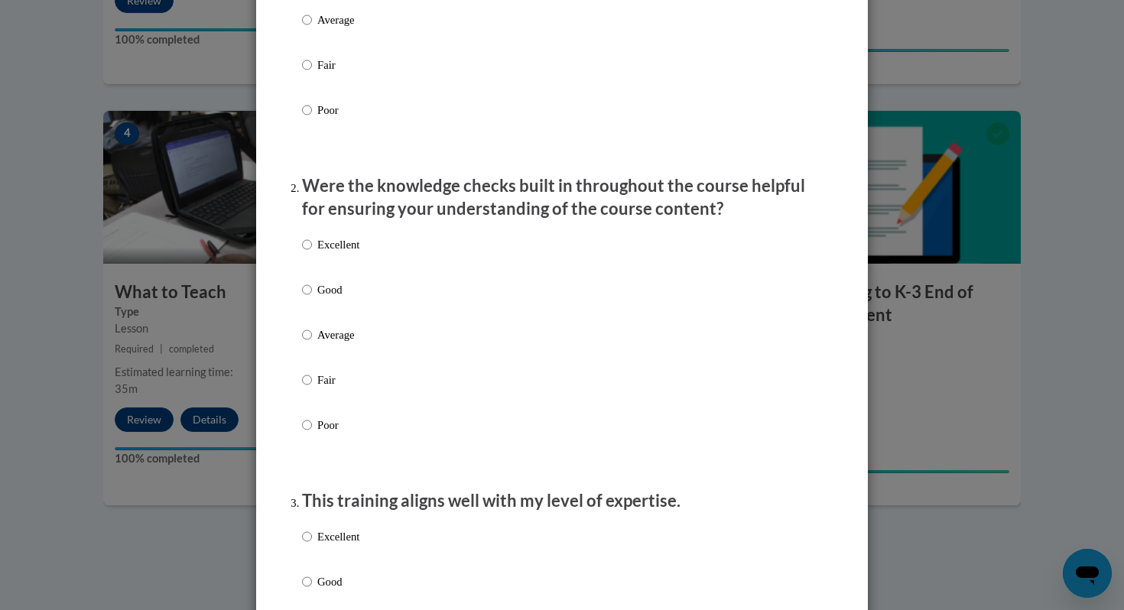
scroll to position [337, 0]
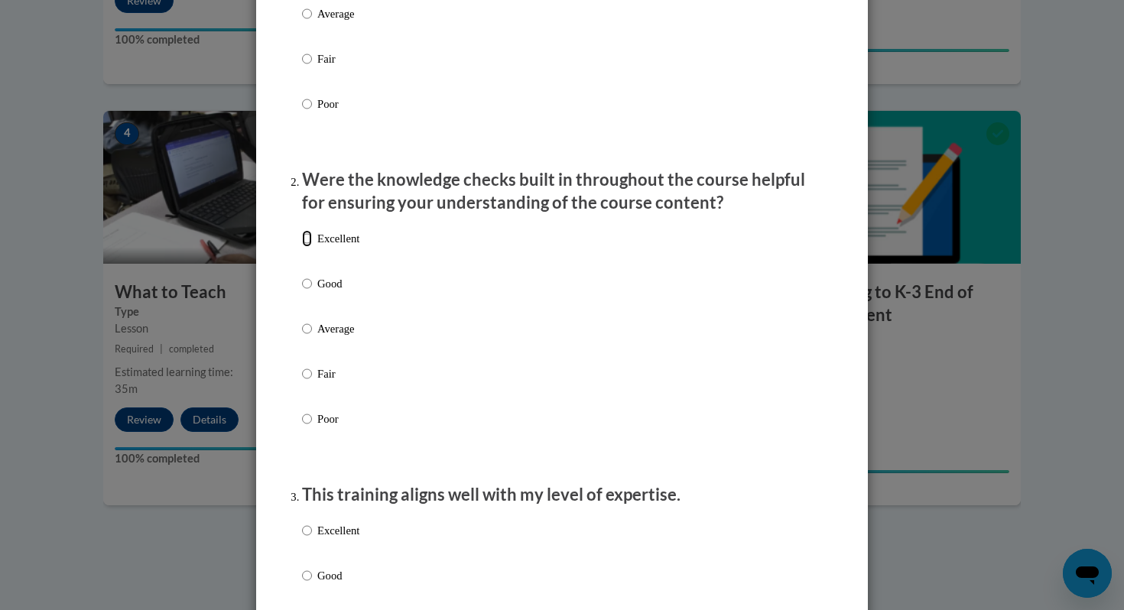
click at [305, 247] on input "Excellent" at bounding box center [307, 238] width 10 height 17
radio input "true"
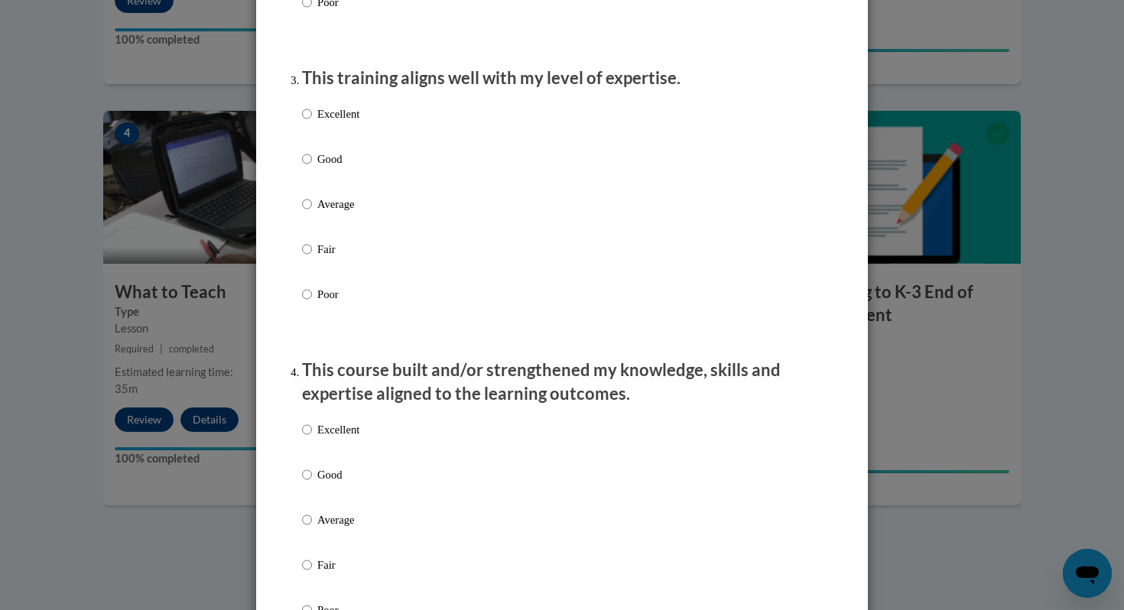
scroll to position [767, 0]
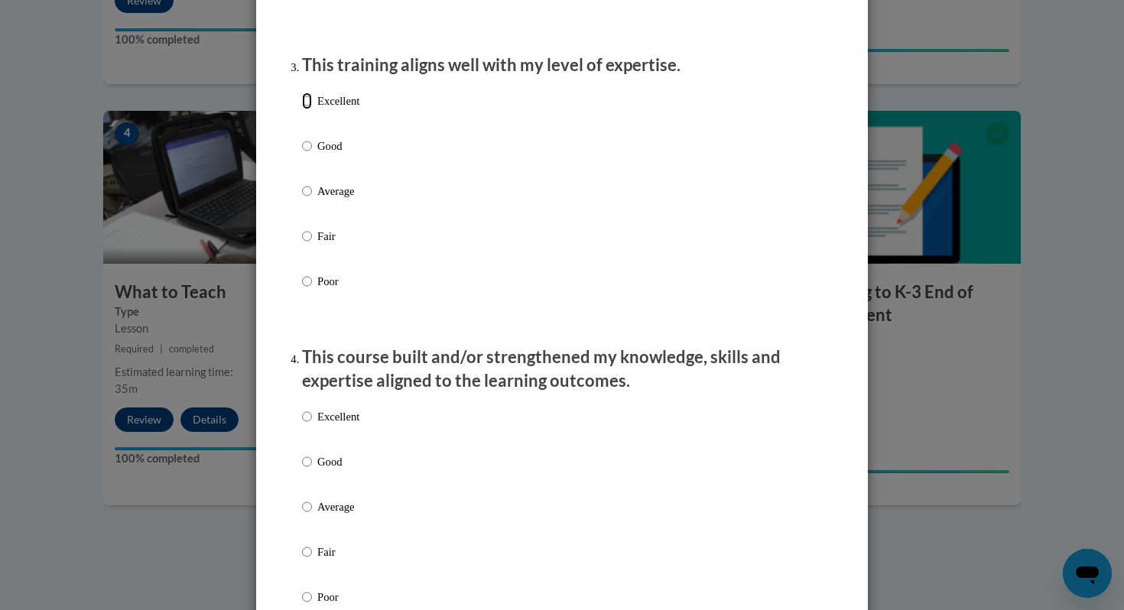
click at [310, 109] on input "Excellent" at bounding box center [307, 100] width 10 height 17
radio input "true"
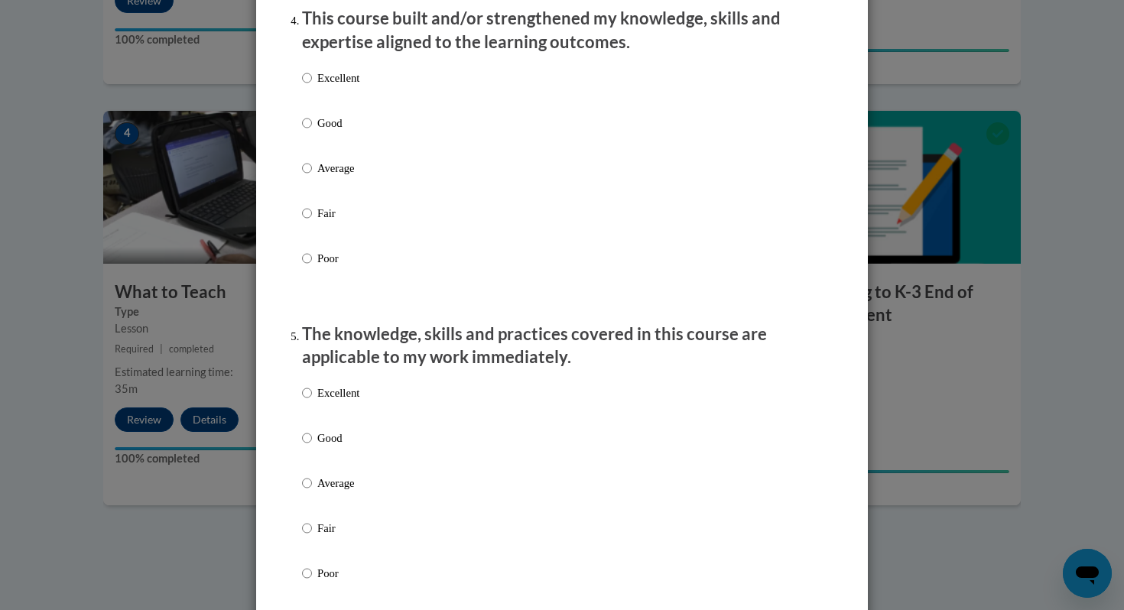
scroll to position [1107, 0]
click at [305, 85] on input "Excellent" at bounding box center [307, 76] width 10 height 17
radio input "true"
click at [308, 400] on input "Excellent" at bounding box center [307, 391] width 10 height 17
radio input "true"
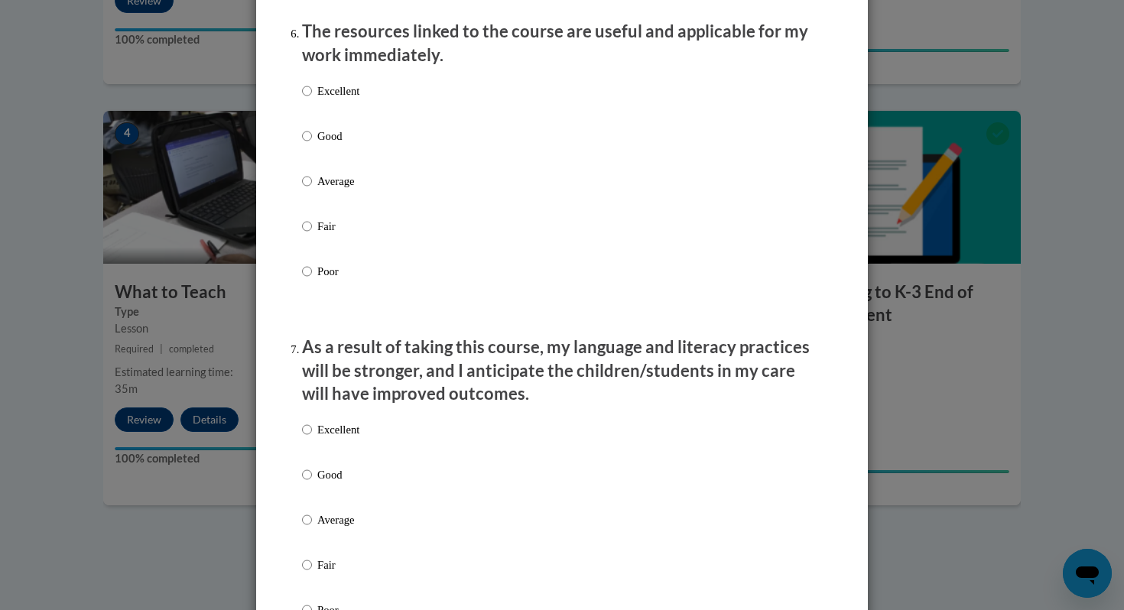
scroll to position [1727, 0]
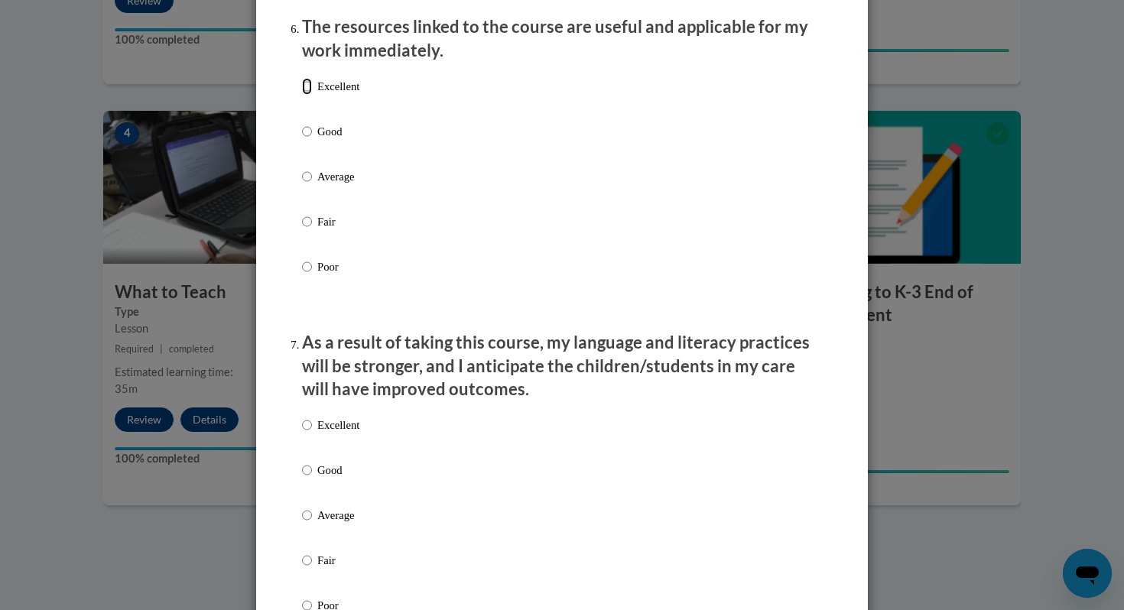
click at [303, 95] on input "Excellent" at bounding box center [307, 86] width 10 height 17
radio input "true"
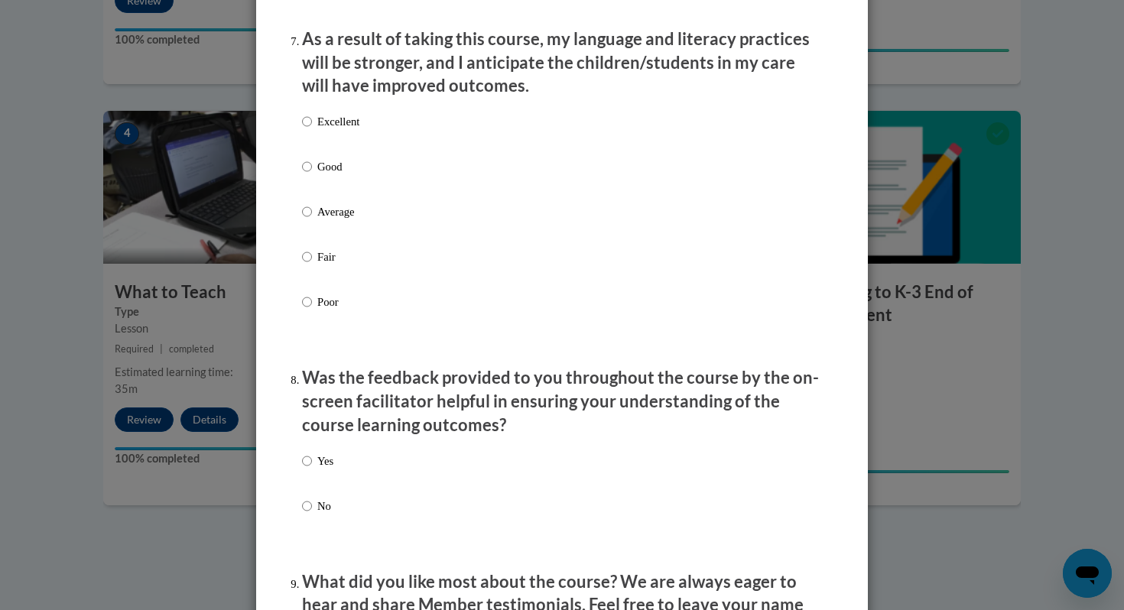
scroll to position [2041, 0]
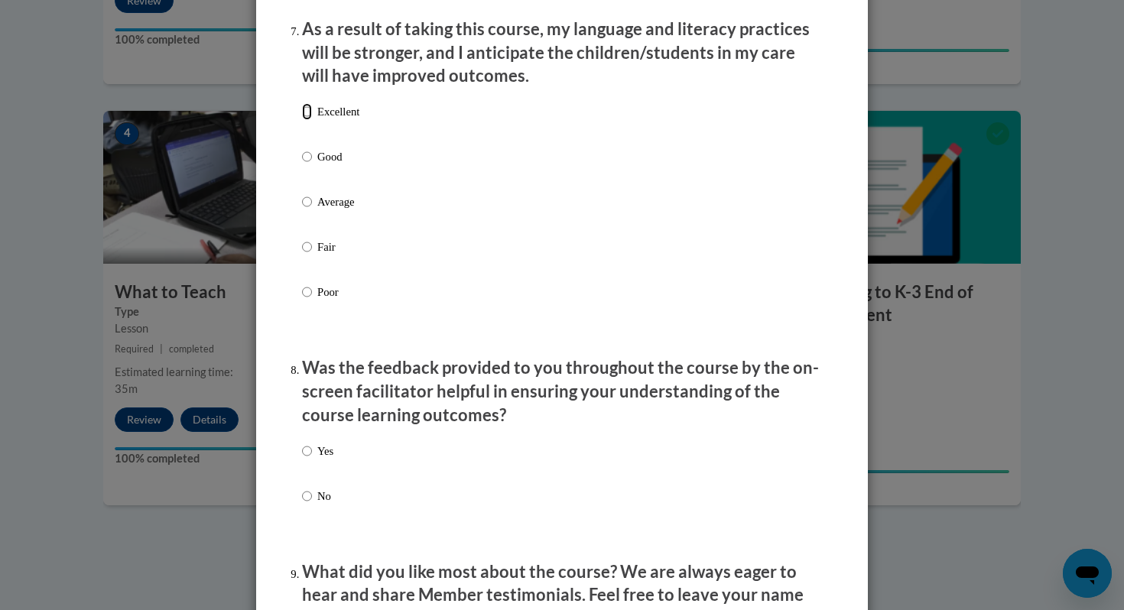
click at [306, 120] on input "Excellent" at bounding box center [307, 111] width 10 height 17
radio input "true"
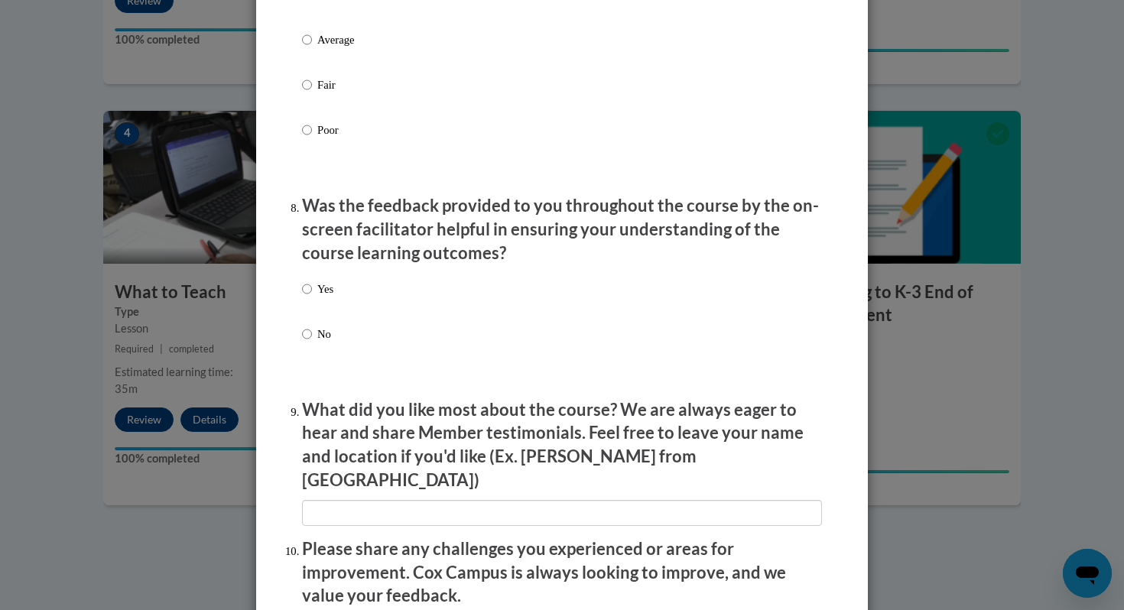
scroll to position [2335, 0]
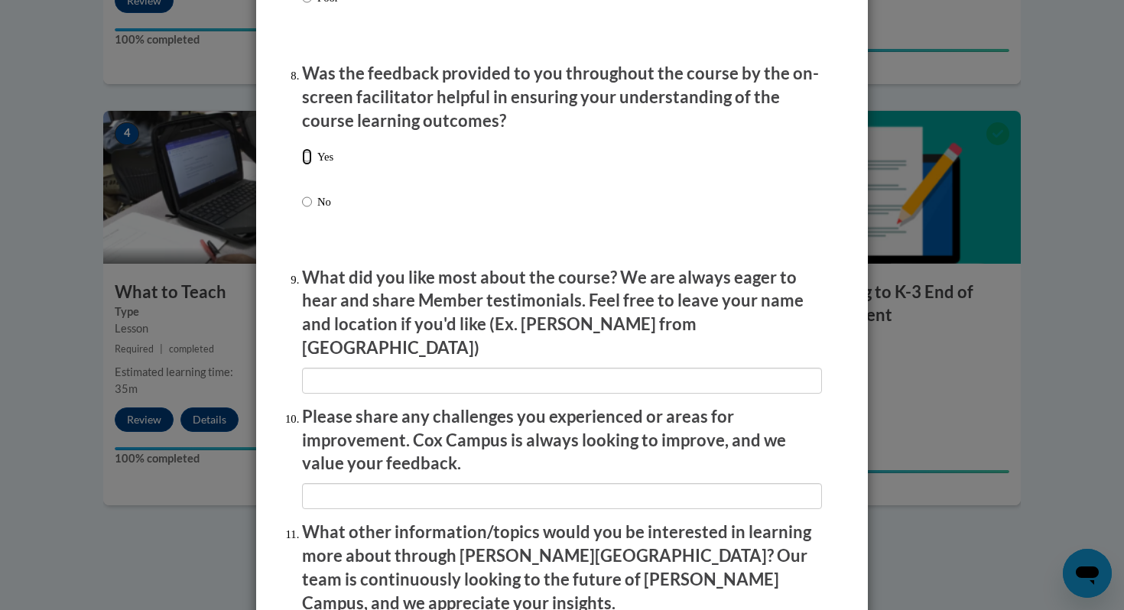
click at [304, 165] on input "Yes" at bounding box center [307, 156] width 10 height 17
radio input "true"
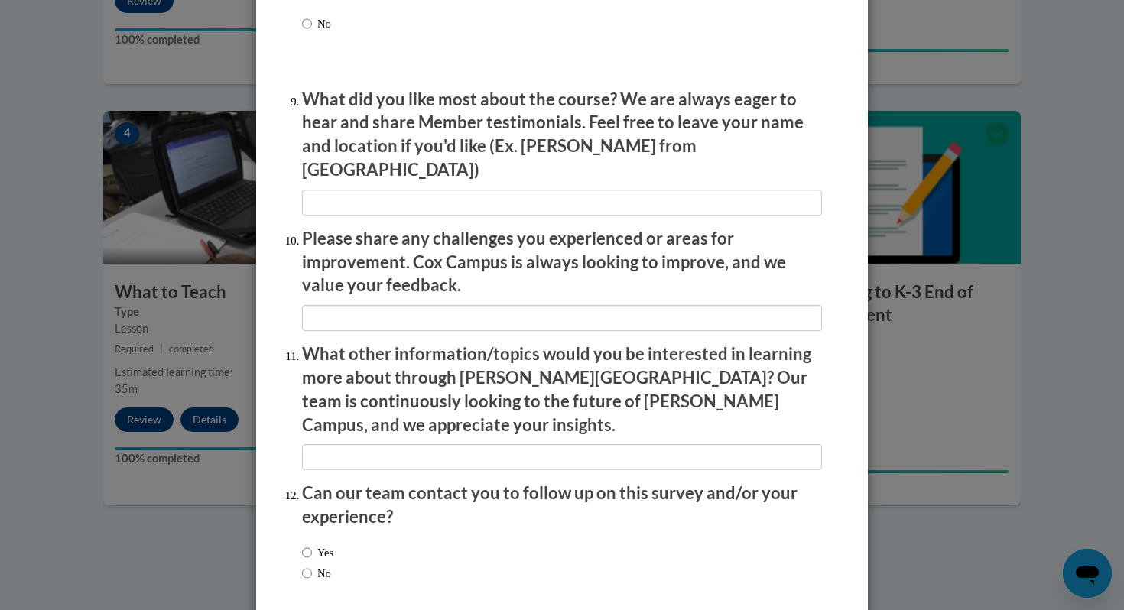
scroll to position [2570, 0]
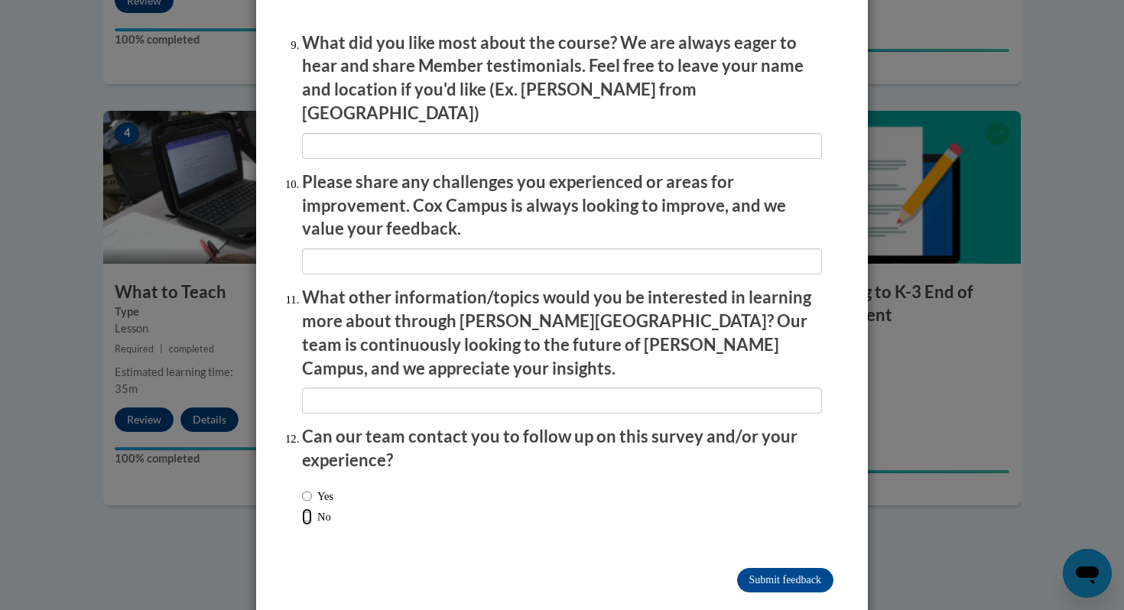
click at [307, 508] on input "No" at bounding box center [307, 516] width 10 height 17
radio input "true"
click at [770, 568] on input "Submit feedback" at bounding box center [785, 580] width 96 height 24
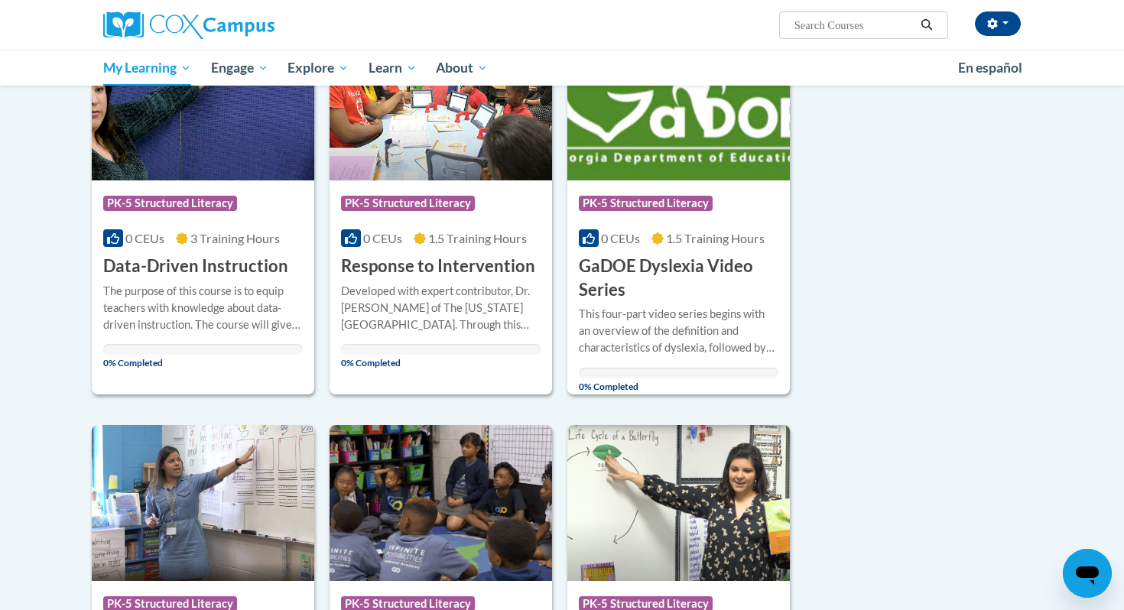
scroll to position [251, 0]
